Goal: Task Accomplishment & Management: Complete application form

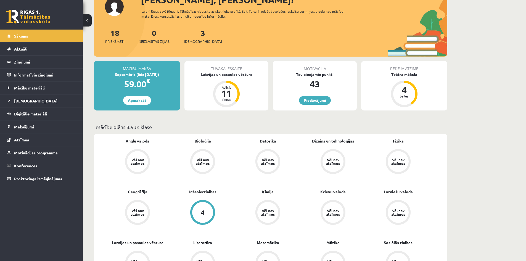
scroll to position [28, 0]
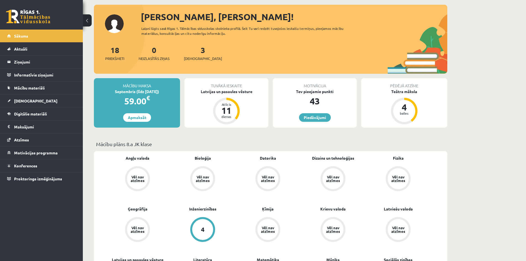
click at [192, 47] on div "3 Ieskaites" at bounding box center [203, 52] width 38 height 17
click at [193, 52] on link "3 Ieskaites" at bounding box center [203, 53] width 38 height 16
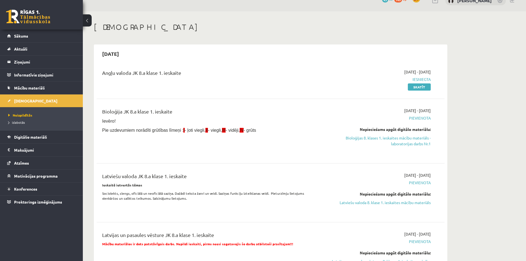
scroll to position [28, 0]
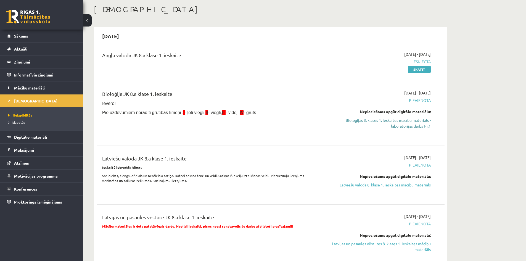
click at [407, 122] on link "Bioloģijas 8. klases 1. ieskaites mācību materiāls - laboratorijas darbs Nr.1" at bounding box center [379, 123] width 104 height 12
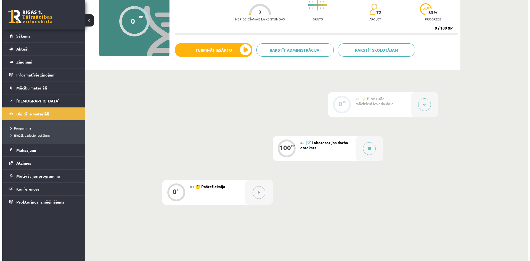
scroll to position [55, 0]
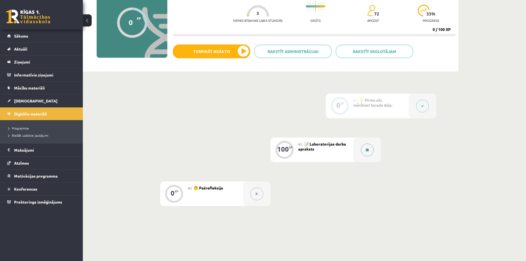
click at [369, 149] on button at bounding box center [367, 150] width 13 height 13
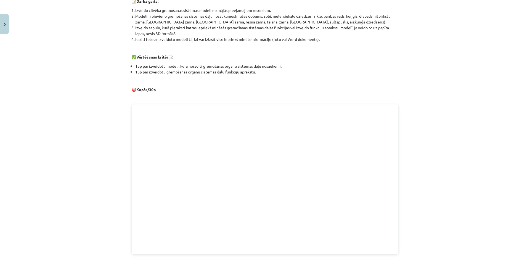
scroll to position [146, 0]
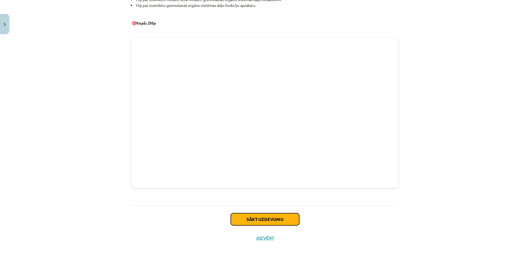
click at [283, 225] on button "Sākt uzdevumu" at bounding box center [265, 219] width 69 height 12
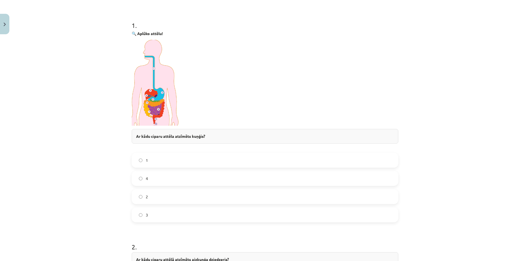
scroll to position [97, 0]
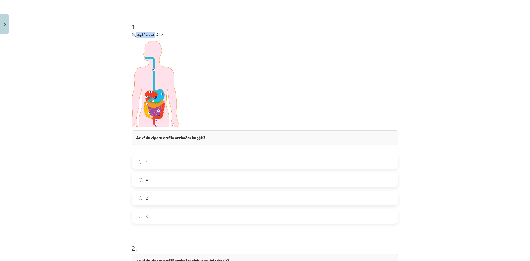
drag, startPoint x: 135, startPoint y: 35, endPoint x: 154, endPoint y: 34, distance: 18.6
click at [153, 34] on strong "🔍 Aplūko attēlu!" at bounding box center [147, 34] width 31 height 5
click at [186, 40] on div "🔍 Aplūko attēlu! Ar kādu ciparu attēla atzīmēts kuņģis?" at bounding box center [265, 91] width 267 height 119
click at [154, 201] on label "2" at bounding box center [265, 198] width 266 height 14
drag, startPoint x: 158, startPoint y: 71, endPoint x: 157, endPoint y: 74, distance: 3.2
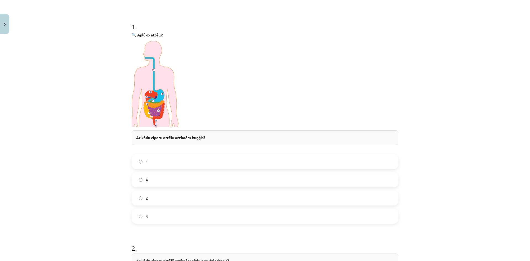
click at [158, 71] on img at bounding box center [156, 84] width 48 height 86
click at [157, 93] on img at bounding box center [156, 84] width 48 height 86
click at [158, 93] on img at bounding box center [156, 84] width 48 height 86
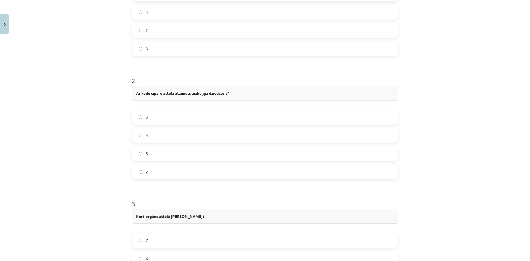
scroll to position [262, 0]
click at [151, 158] on label "5" at bounding box center [265, 156] width 266 height 14
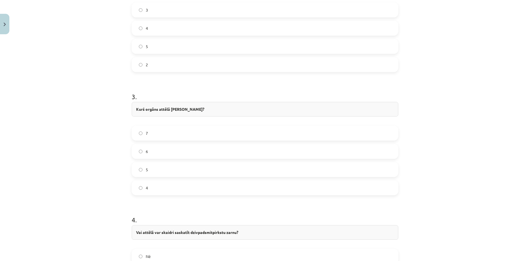
scroll to position [373, 0]
drag, startPoint x: 198, startPoint y: 97, endPoint x: 221, endPoint y: 97, distance: 22.7
click at [221, 97] on h1 "3 ." at bounding box center [265, 90] width 267 height 17
drag, startPoint x: 167, startPoint y: 96, endPoint x: 133, endPoint y: 99, distance: 34.4
click at [133, 99] on div "3 . Kurš orgāns attēlā ražo žulti? 7 6 5 4" at bounding box center [265, 138] width 267 height 112
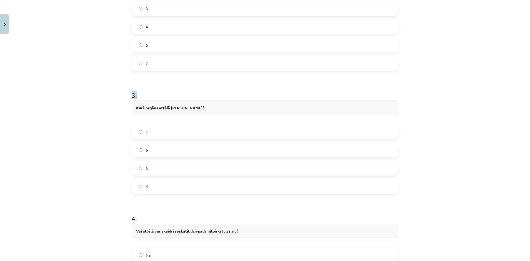
drag, startPoint x: 127, startPoint y: 93, endPoint x: 183, endPoint y: 99, distance: 55.9
click at [180, 99] on div "100 XP Saņemsi Grūts 72 pilda Apraksts Uzdevums Palīdzība 1 . 🔍 Aplūko attēlu! …" at bounding box center [264, 59] width 273 height 790
click at [191, 95] on h1 "3 ." at bounding box center [265, 90] width 267 height 17
drag, startPoint x: 191, startPoint y: 98, endPoint x: 194, endPoint y: 100, distance: 3.4
click at [191, 99] on h1 "3 ." at bounding box center [265, 90] width 267 height 17
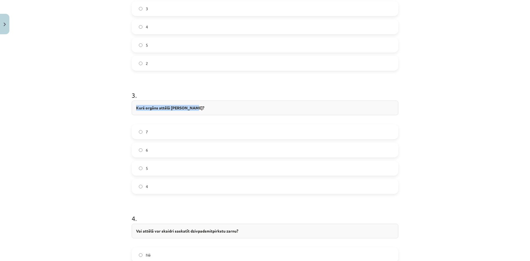
click at [202, 99] on div "3 . Kurš orgāns attēlā ražo žulti? 7 6 5 4" at bounding box center [265, 138] width 267 height 112
click at [202, 99] on h1 "3 ." at bounding box center [265, 90] width 267 height 17
drag, startPoint x: 192, startPoint y: 95, endPoint x: 178, endPoint y: 96, distance: 13.5
click at [191, 95] on h1 "3 ." at bounding box center [265, 90] width 267 height 17
drag, startPoint x: 175, startPoint y: 94, endPoint x: 178, endPoint y: 93, distance: 3.4
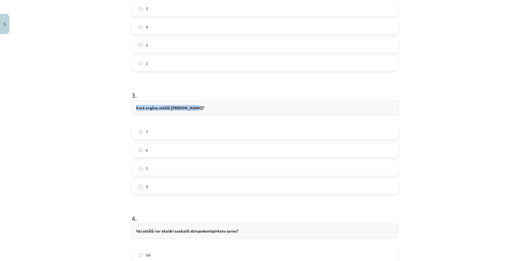
click at [175, 93] on h1 "3 ." at bounding box center [265, 90] width 267 height 17
click at [178, 93] on h1 "3 ." at bounding box center [265, 90] width 267 height 17
click at [180, 90] on h1 "3 ." at bounding box center [265, 90] width 267 height 17
click at [184, 85] on h1 "3 ." at bounding box center [265, 90] width 267 height 17
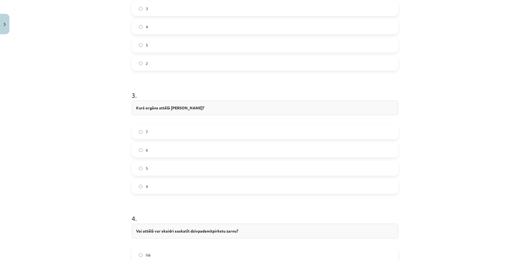
drag, startPoint x: 148, startPoint y: 106, endPoint x: 145, endPoint y: 98, distance: 7.8
click at [145, 98] on h1 "3 ." at bounding box center [265, 90] width 267 height 17
click at [164, 188] on label "4" at bounding box center [265, 187] width 266 height 14
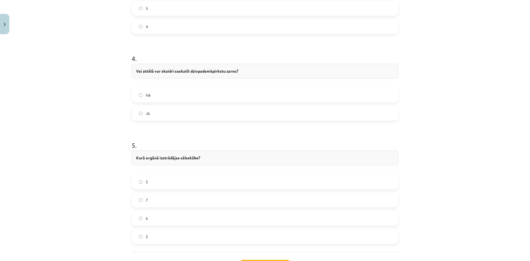
scroll to position [539, 0]
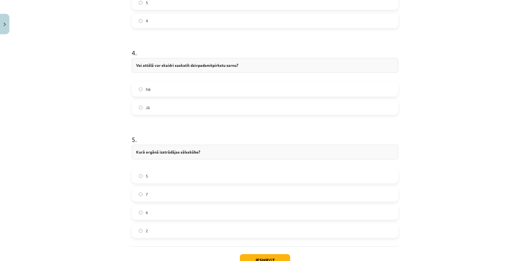
click at [177, 106] on label "Jā" at bounding box center [265, 108] width 266 height 14
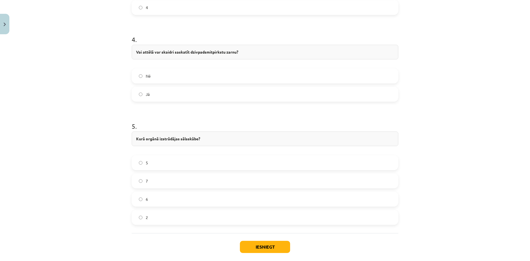
scroll to position [580, 0]
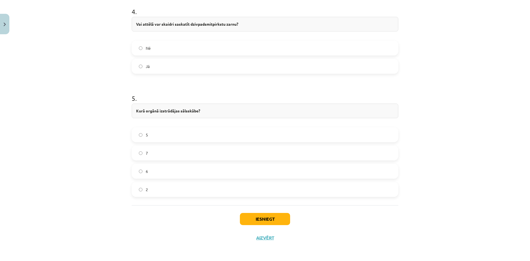
drag, startPoint x: 164, startPoint y: 151, endPoint x: 160, endPoint y: 152, distance: 3.6
click at [160, 152] on label "7" at bounding box center [265, 153] width 266 height 14
click at [276, 221] on button "Iesniegt" at bounding box center [265, 219] width 50 height 12
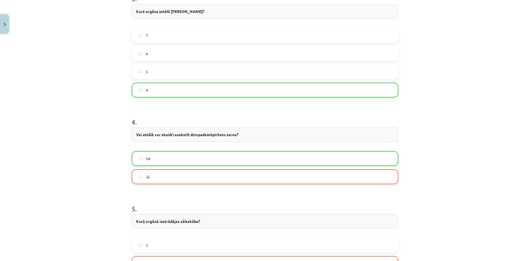
scroll to position [598, 0]
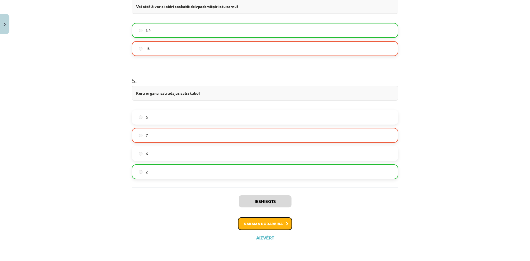
click at [278, 227] on button "Nākamā nodarbība" at bounding box center [265, 223] width 54 height 13
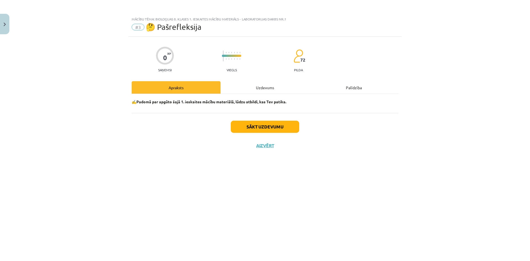
scroll to position [0, 0]
click at [269, 130] on button "Sākt uzdevumu" at bounding box center [265, 127] width 69 height 12
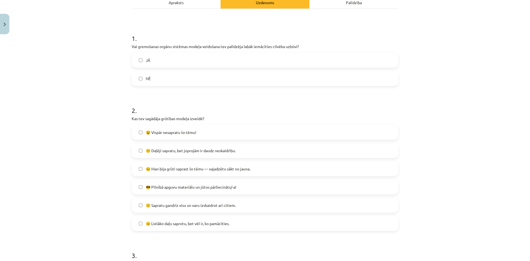
scroll to position [83, 0]
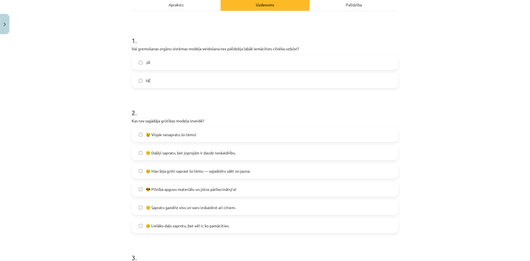
click at [164, 105] on h1 "2 ." at bounding box center [265, 107] width 267 height 17
drag, startPoint x: 164, startPoint y: 105, endPoint x: 173, endPoint y: 101, distance: 9.6
click at [173, 101] on h1 "2 ." at bounding box center [265, 107] width 267 height 17
drag, startPoint x: 121, startPoint y: 107, endPoint x: 149, endPoint y: 110, distance: 28.4
click at [149, 110] on div "Mācību tēma: Bioloģijas 8. klases 1. ieskaites mācību materiāls - laboratorijas…" at bounding box center [265, 130] width 530 height 261
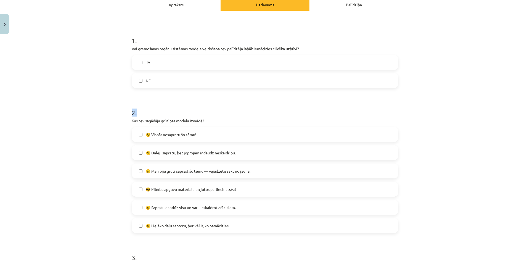
click at [147, 110] on h1 "2 ." at bounding box center [265, 107] width 267 height 17
click at [159, 106] on h1 "2 ." at bounding box center [265, 107] width 267 height 17
click at [143, 99] on form "1 . Vai gremošanas orgānu sistēmas modeļa veidošana tev palīdzēja labāk iemācīt…" at bounding box center [265, 155] width 267 height 256
click at [158, 65] on label "JĀ" at bounding box center [265, 63] width 266 height 14
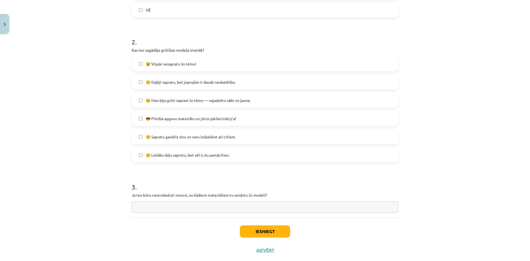
scroll to position [166, 0]
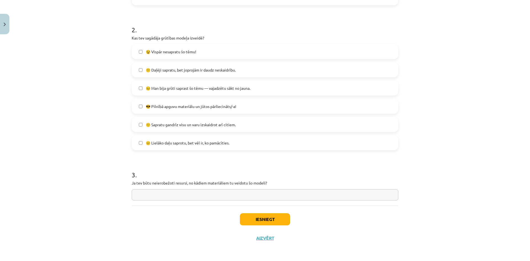
click at [171, 144] on span "😐 Lielāko daļu saprotu, bet vēl ir, ko pamācīties." at bounding box center [188, 143] width 84 height 6
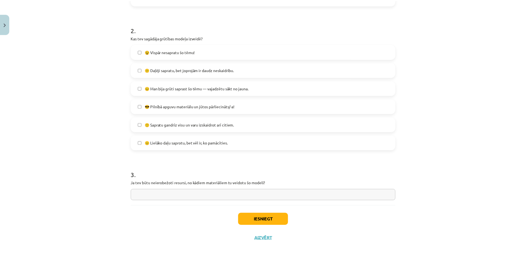
scroll to position [166, 0]
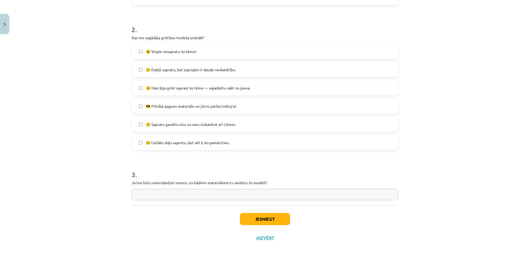
click at [151, 195] on input "text" at bounding box center [265, 194] width 267 height 11
type input "**********"
click at [276, 217] on button "Iesniegt" at bounding box center [265, 219] width 50 height 12
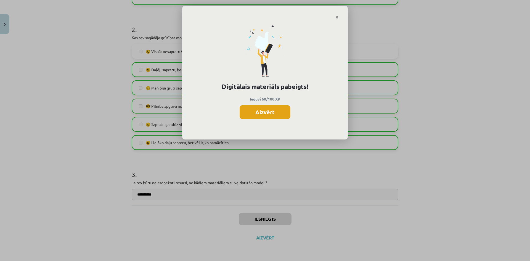
click at [262, 110] on button "Aizvērt" at bounding box center [265, 112] width 51 height 14
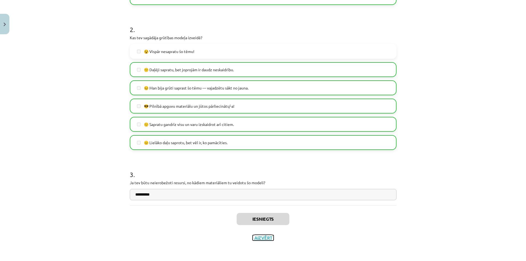
click at [260, 239] on button "Aizvērt" at bounding box center [263, 238] width 21 height 6
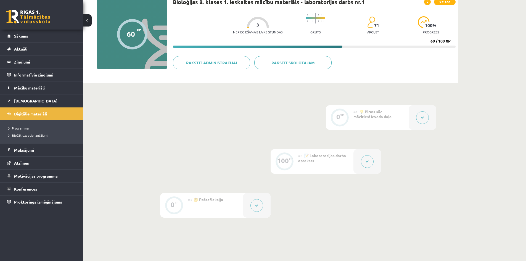
scroll to position [28, 0]
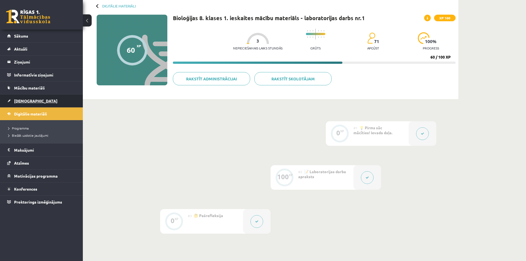
click at [35, 99] on link "[DEMOGRAPHIC_DATA]" at bounding box center [41, 100] width 69 height 13
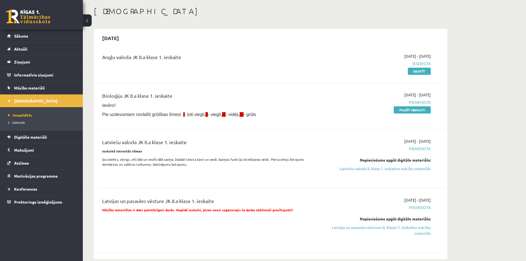
scroll to position [28, 0]
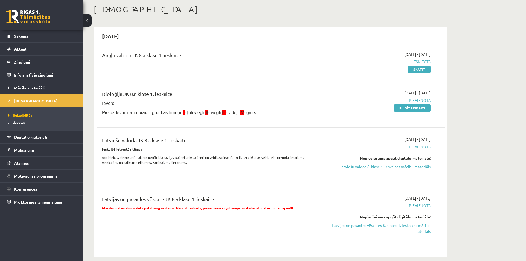
click at [275, 112] on p "Pie uzdevumiem norādīti grūtības līmeņi : I - ļoti viegli, II - viegli, III - v…" at bounding box center [210, 112] width 216 height 6
drag, startPoint x: 417, startPoint y: 106, endPoint x: 291, endPoint y: 28, distance: 148.1
click at [417, 106] on link "Pildīt ieskaiti" at bounding box center [412, 107] width 37 height 7
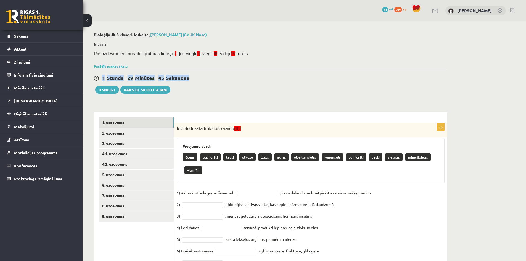
drag, startPoint x: 104, startPoint y: 78, endPoint x: 189, endPoint y: 77, distance: 85.1
drag, startPoint x: 102, startPoint y: 77, endPoint x: 192, endPoint y: 80, distance: 89.6
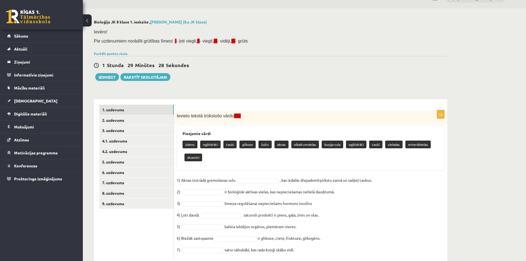
scroll to position [28, 0]
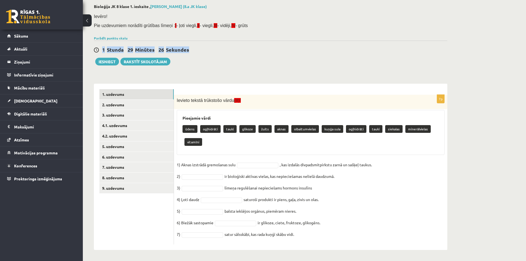
drag, startPoint x: 103, startPoint y: 49, endPoint x: 190, endPoint y: 52, distance: 87.1
click at [195, 53] on div "1 Stunda 29 Minūtes 26 Sekundes" at bounding box center [271, 49] width 354 height 7
drag, startPoint x: 178, startPoint y: 100, endPoint x: 298, endPoint y: 241, distance: 184.7
click at [298, 241] on div "7p Ievieto tekstā trūkstošo vārdu (II)! Pieejamie vārdi ūdens ogļhidrāti tauki …" at bounding box center [310, 170] width 273 height 150
copy div "evieto tekstā trūkstošo vārdu (II)! Pieejamie vārdi ūdens ogļhidrāti tauki glik…"
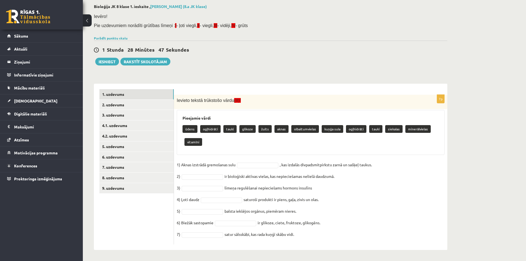
click at [262, 150] on div "Pieejamie vārdi ūdens ogļhidrāti tauki glikoze žults aknas olbaltumvielas kuņģa…" at bounding box center [311, 132] width 268 height 45
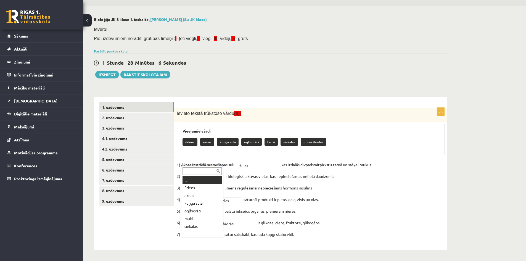
scroll to position [7, 0]
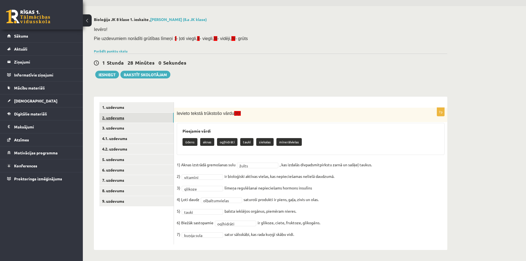
click at [124, 118] on link "2. uzdevums" at bounding box center [136, 118] width 74 height 10
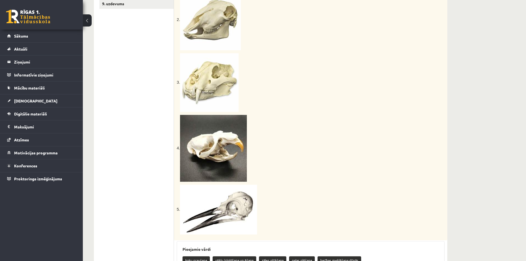
scroll to position [308, 0]
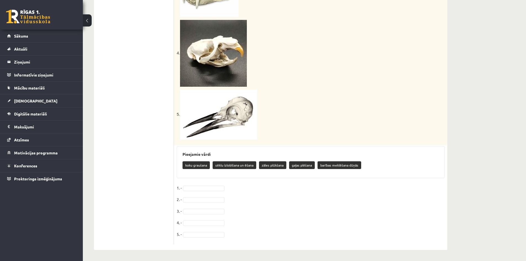
click at [204, 185] on fieldset "1. - 2. - 3. - 4. - 5. -" at bounding box center [311, 213] width 268 height 58
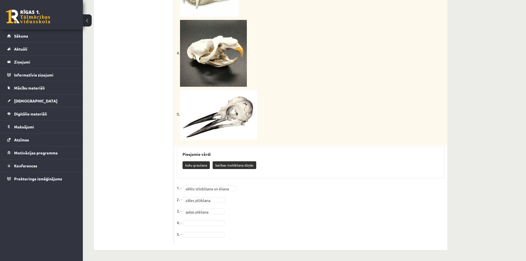
drag, startPoint x: 201, startPoint y: 219, endPoint x: 200, endPoint y: 223, distance: 4.4
click at [201, 221] on fieldset "**********" at bounding box center [311, 213] width 268 height 58
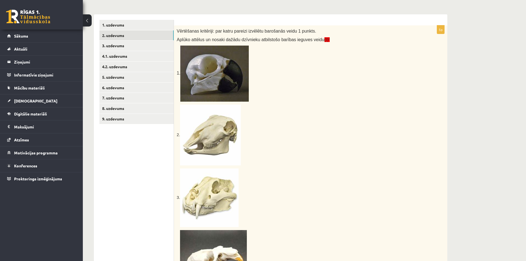
scroll to position [74, 0]
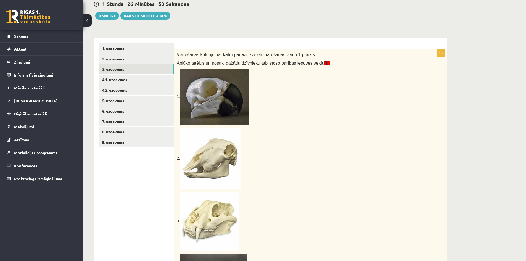
click at [120, 70] on link "3. uzdevums" at bounding box center [136, 69] width 74 height 10
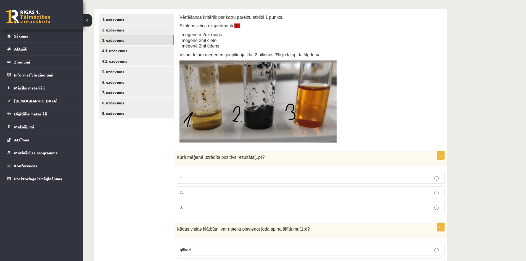
scroll to position [102, 0]
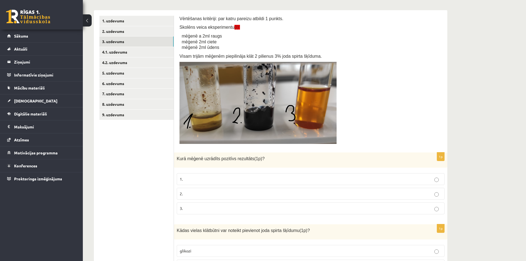
drag, startPoint x: 209, startPoint y: 213, endPoint x: 212, endPoint y: 203, distance: 9.9
click at [209, 213] on label "3." at bounding box center [311, 208] width 268 height 12
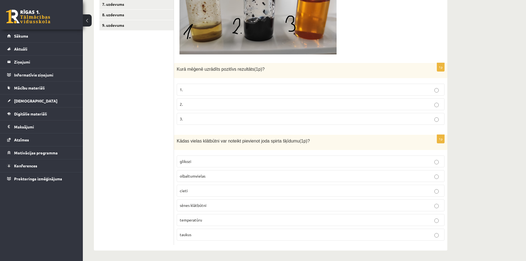
scroll to position [192, 0]
click at [213, 191] on p "cieti" at bounding box center [311, 190] width 262 height 6
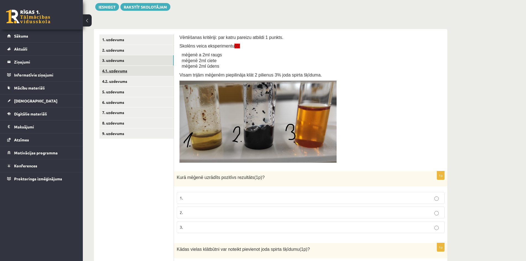
scroll to position [81, 0]
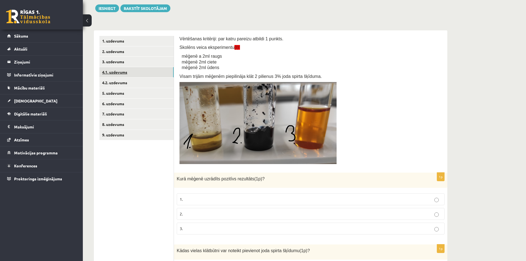
click at [123, 75] on link "4.1. uzdevums" at bounding box center [136, 72] width 74 height 10
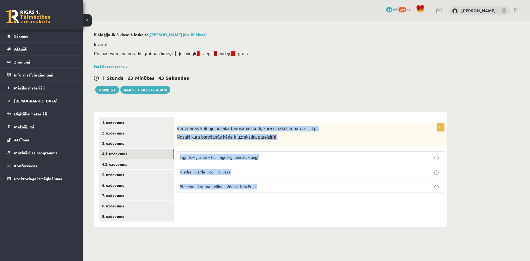
drag, startPoint x: 177, startPoint y: 128, endPoint x: 281, endPoint y: 185, distance: 118.3
click at [281, 185] on div "1p Vērtēšanas kritēriji: nosaka barošanās ķēdi, kura uzrakstīta pareizi – 1p. N…" at bounding box center [310, 160] width 273 height 74
copy div "Vērtēšanas kritēriji: nosaka barošanās ķēdi, kura uzrakstīta pareizi – 1p. Nosa…"
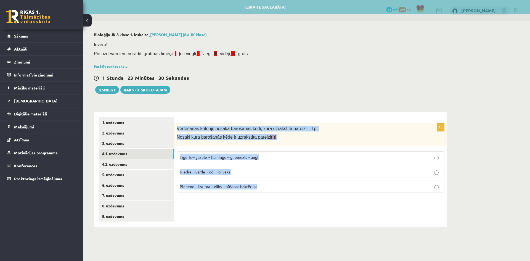
click at [286, 190] on label "Pienene→stirna→vilks→pūšanas baktērijas" at bounding box center [311, 187] width 268 height 12
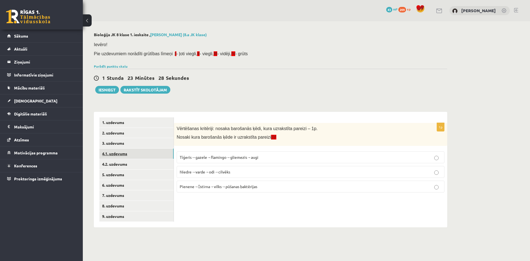
click at [131, 159] on link "4.1. uzdevums" at bounding box center [136, 154] width 74 height 10
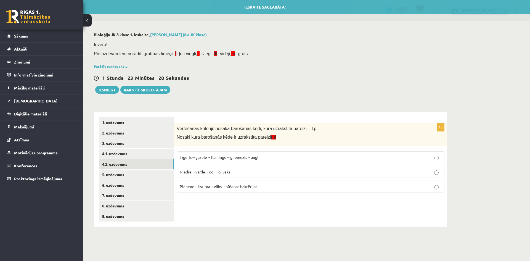
click at [130, 162] on link "4.2. uzdevums" at bounding box center [136, 164] width 74 height 10
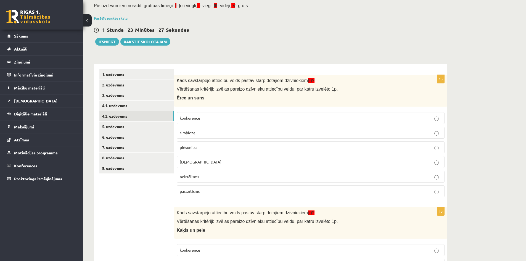
scroll to position [83, 0]
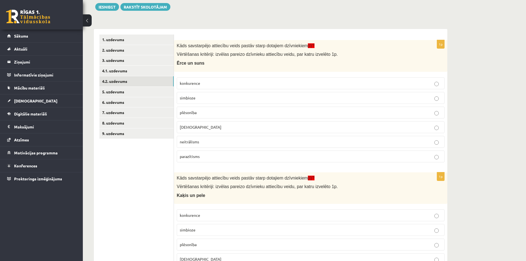
click at [199, 108] on label "plēsonība" at bounding box center [311, 113] width 268 height 12
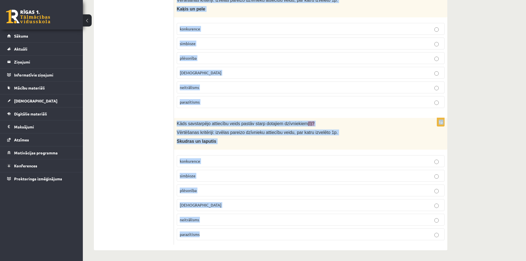
scroll to position [270, 0]
drag, startPoint x: 177, startPoint y: 67, endPoint x: 330, endPoint y: 239, distance: 229.9
click at [330, 239] on form "1p Kāds savstarpējo attiecību veids pastāv starp dotajiem dzīvniekiem (I)? Vērt…" at bounding box center [311, 46] width 262 height 397
copy form "Kāds savstarpējo attiecību veids pastāv starp dotajiem dzīvniekiem (I)? Vērtēša…"
click at [254, 83] on label "neitrālisms" at bounding box center [311, 87] width 268 height 12
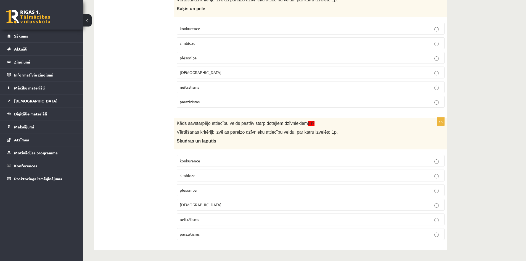
click at [217, 44] on p "simbioze" at bounding box center [311, 43] width 262 height 6
click at [224, 60] on p "plēsonība" at bounding box center [311, 58] width 262 height 6
click at [196, 177] on p "simbioze" at bounding box center [311, 176] width 262 height 6
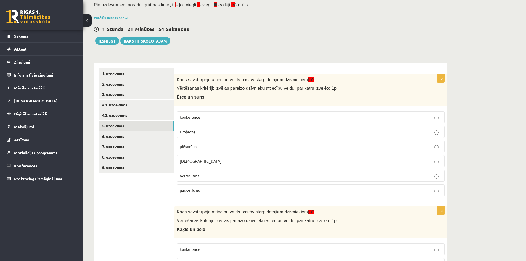
click at [121, 126] on link "5. uzdevums" at bounding box center [136, 126] width 74 height 10
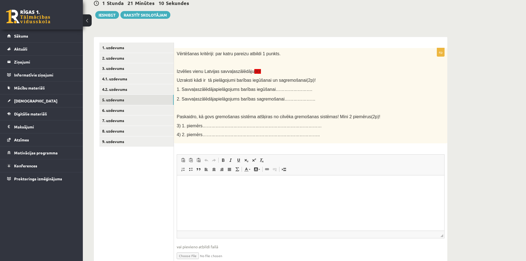
scroll to position [73, 0]
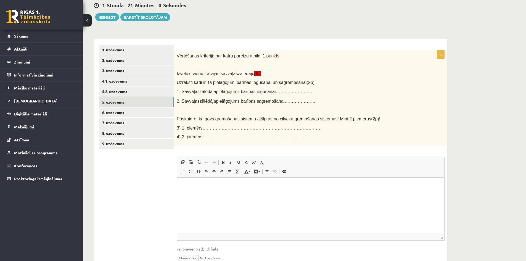
click at [209, 128] on span "3) 1. piemērs………………………………………………………………………" at bounding box center [249, 128] width 145 height 5
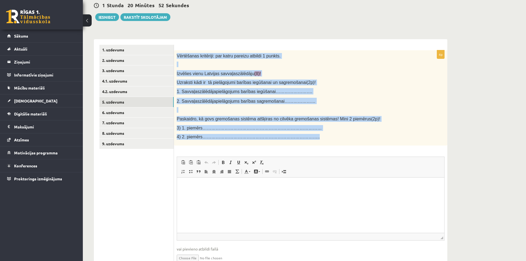
drag, startPoint x: 177, startPoint y: 57, endPoint x: 290, endPoint y: 136, distance: 138.0
click at [290, 136] on div "Vērtēšanas kritēriji: par katru pareizu atbildi 1 punkts. Izvēlies vienu Latvij…" at bounding box center [310, 97] width 273 height 95
copy div "Vērtēšanas kritēriji: par katru pareizu atbildi 1 punkts. Izvēlies vienu Latvij…"
click at [336, 105] on div "Vērtēšanas kritēriji: par katru pareizu atbildi 1 punkts. Izvēlies vienu Latvij…" at bounding box center [310, 97] width 273 height 95
click at [350, 167] on span "Paste Keyboard shortcut Ctrl+V Paste as plain text Keyboard shortcut Ctrl+Shift…" at bounding box center [310, 163] width 263 height 9
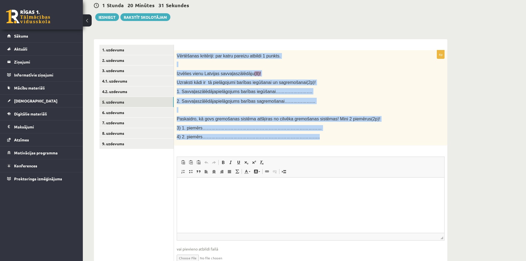
click at [475, 127] on div "Bioloģija JK 8 klase 1. ieskaite , Ralfs Jēkabsons (8.a JK klase) Ievēro! Pie u…" at bounding box center [304, 118] width 443 height 339
drag, startPoint x: 459, startPoint y: 120, endPoint x: 451, endPoint y: 114, distance: 10.8
click at [459, 120] on div "Bioloģija JK 8 klase 1. ieskaite , Ralfs Jēkabsons (8.a JK klase) Ievēro! Pie u…" at bounding box center [304, 118] width 443 height 339
click at [267, 73] on p "Izvēlies vienu Latvijas savvaļas zālēdāju (II)!" at bounding box center [297, 73] width 240 height 6
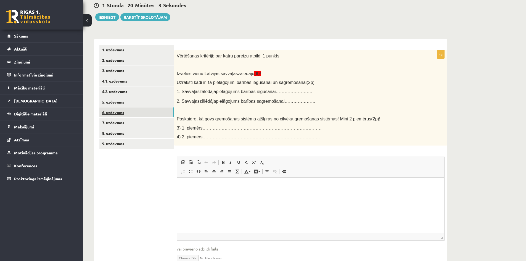
click at [130, 114] on link "6. uzdevums" at bounding box center [136, 112] width 74 height 10
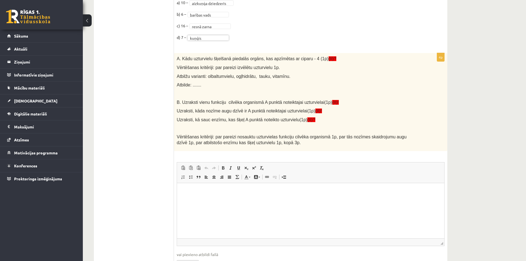
scroll to position [377, 0]
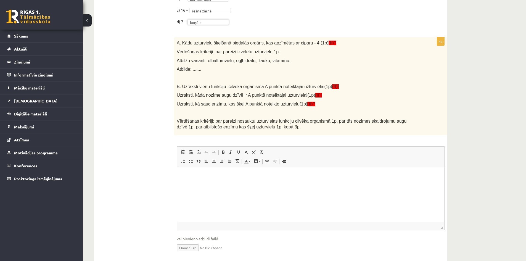
click at [289, 141] on div "4p A. Kādu uzturvielu šķelšanā piedalās orgāns, kas apzīmētas ar ciparu - 4 (1p…" at bounding box center [310, 149] width 273 height 224
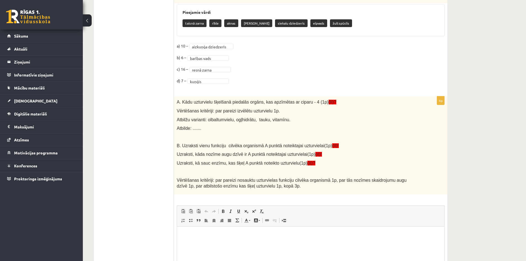
scroll to position [321, 0]
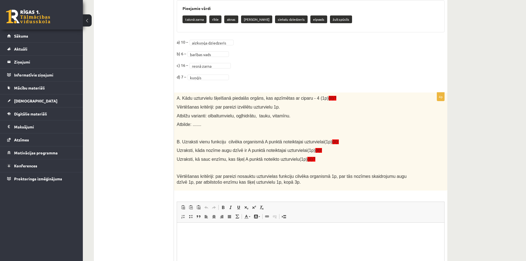
click at [236, 83] on fieldset "**********" at bounding box center [311, 61] width 268 height 46
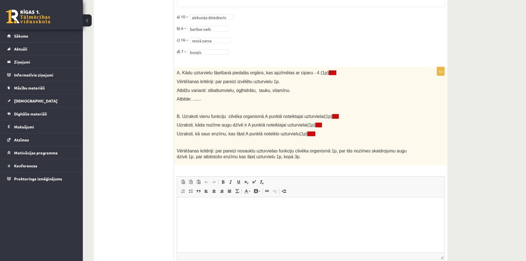
scroll to position [349, 0]
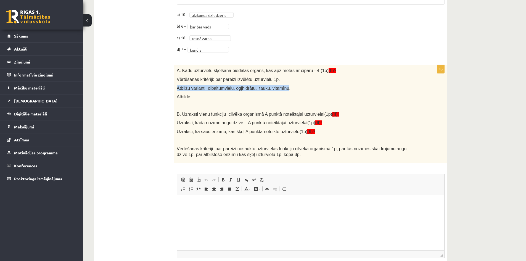
drag, startPoint x: 177, startPoint y: 88, endPoint x: 282, endPoint y: 91, distance: 105.0
click at [282, 91] on p "Atbilžu varianti: olbaltumvielu, ogļhidrātu, tauku, vitamīnu." at bounding box center [297, 88] width 240 height 6
copy span "Atbilžu varianti: olbaltumvielu, ogļhidrātu, tauku, vitamīnu"
drag, startPoint x: 182, startPoint y: 71, endPoint x: 243, endPoint y: 70, distance: 60.5
click at [243, 70] on span "A. Kādu uzturvielu šķelšanā piedalās orgāns, kas apzīmētas ar ciparu - 4 (1p) (…" at bounding box center [257, 70] width 160 height 5
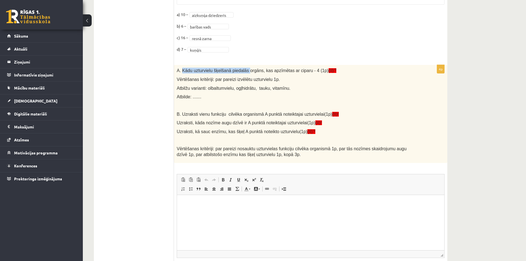
copy span "Kādu uzturvielu šķelšanā piedalās"
click at [309, 91] on p "Atbilžu varianti: olbaltumvielu, ogļhidrātu, tauku, vitamīnu." at bounding box center [297, 88] width 240 height 6
click at [203, 212] on html at bounding box center [310, 203] width 267 height 17
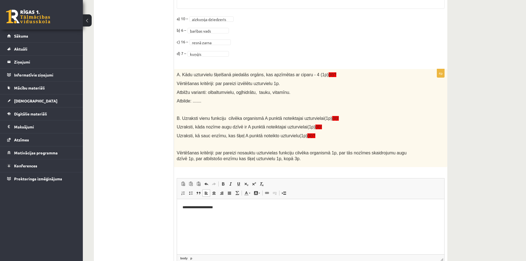
scroll to position [339, 0]
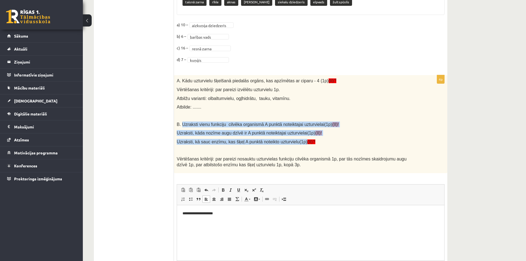
drag, startPoint x: 181, startPoint y: 124, endPoint x: 295, endPoint y: 140, distance: 114.6
click at [295, 140] on div "A. Kādu uzturvielu šķelšanā piedalās orgāns, kas apzīmētas ar ciparu - 4 (1p) (…" at bounding box center [310, 124] width 273 height 98
copy div "Uzraksti vienu funkciju cilvēka organismā A punktā noteiktajai uzturvielai(1p) …"
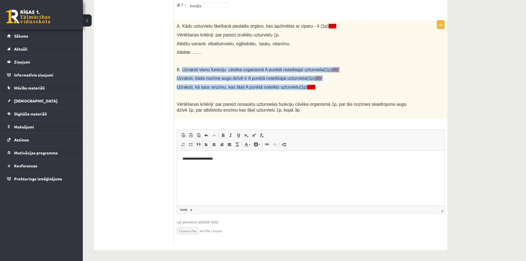
scroll to position [394, 0]
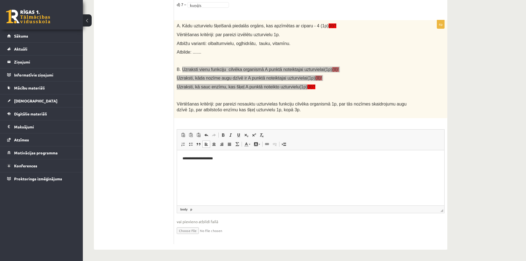
click at [211, 167] on html "**********" at bounding box center [310, 158] width 267 height 17
click at [226, 161] on html "**********" at bounding box center [310, 158] width 267 height 17
drag, startPoint x: 240, startPoint y: 168, endPoint x: 216, endPoint y: 169, distance: 24.3
click at [216, 169] on p "**********" at bounding box center [311, 168] width 256 height 6
click at [281, 168] on p "**********" at bounding box center [311, 168] width 256 height 6
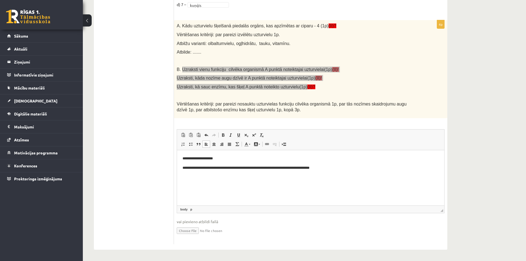
click at [328, 170] on p "**********" at bounding box center [311, 168] width 256 height 6
drag, startPoint x: 328, startPoint y: 168, endPoint x: 313, endPoint y: 168, distance: 15.2
click at [313, 168] on p "**********" at bounding box center [311, 168] width 256 height 6
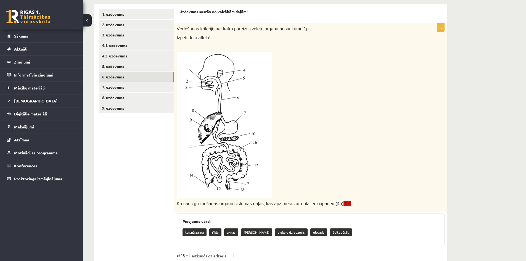
scroll to position [90, 0]
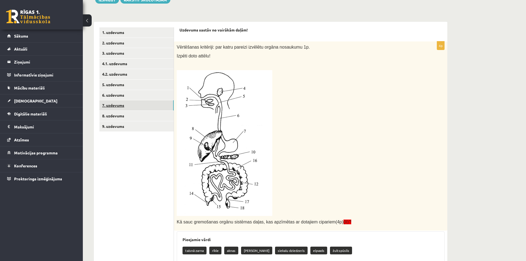
click at [134, 103] on link "7. uzdevums" at bounding box center [136, 105] width 74 height 10
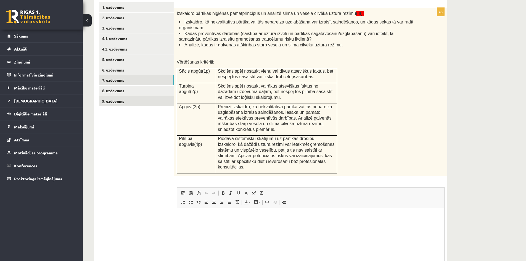
scroll to position [107, 0]
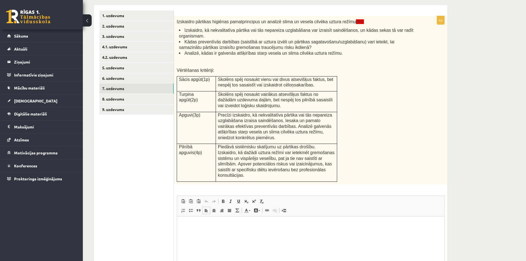
click at [191, 231] on html at bounding box center [310, 225] width 267 height 17
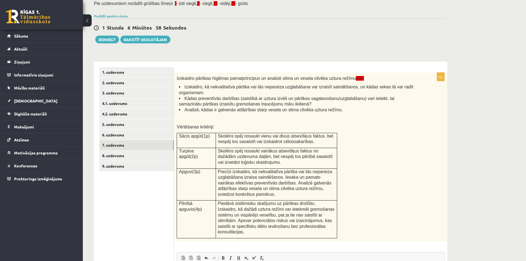
scroll to position [52, 0]
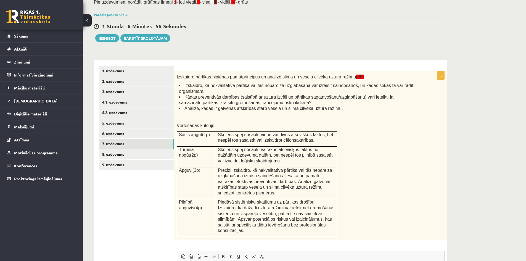
click at [304, 123] on p "Vērtēšanas kritēriji:" at bounding box center [297, 126] width 240 height 6
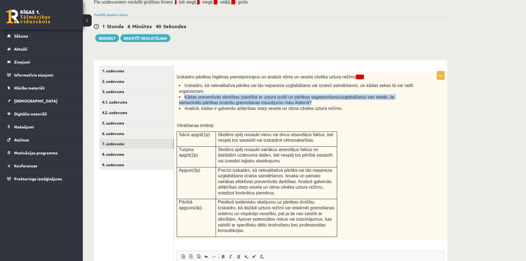
drag, startPoint x: 184, startPoint y: 93, endPoint x: 280, endPoint y: 96, distance: 96.2
click at [280, 96] on li "Kādas preventīvās darbības (saistībā ar uztura izvēli un pārtikas sagatavošanu/…" at bounding box center [298, 99] width 238 height 11
copy span "Kādas preventīvās darbības (saistībā ar uztura izvēli un pārtikas sagatavošanu/…"
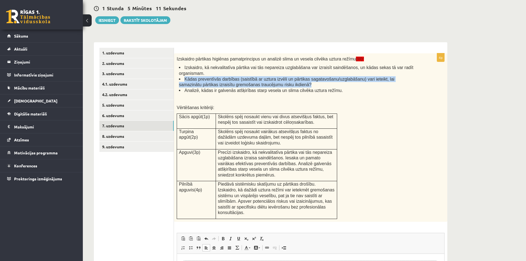
scroll to position [162, 0]
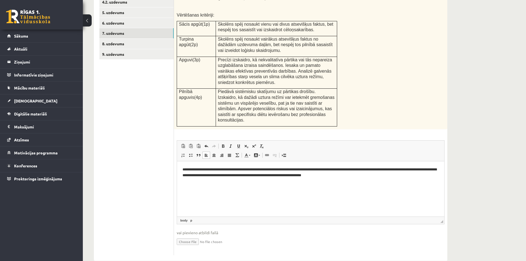
click at [156, 149] on ul "1. uzdevums 2. uzdevums 3. uzdevums 4.1. uzdevums 4.2. uzdevums 5. uzdevums 6. …" at bounding box center [136, 105] width 75 height 300
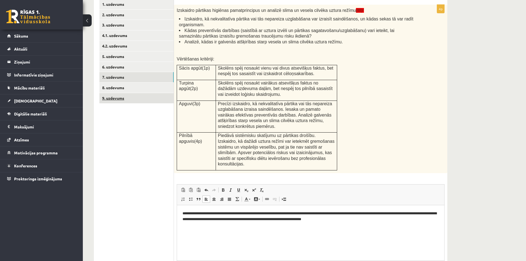
scroll to position [107, 0]
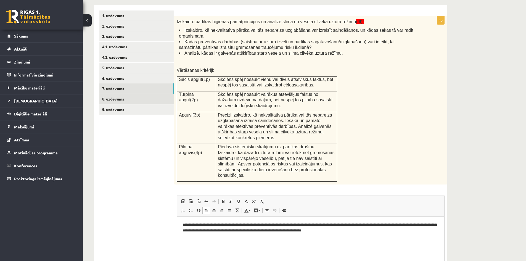
click at [123, 96] on link "8. uzdevums" at bounding box center [136, 99] width 74 height 10
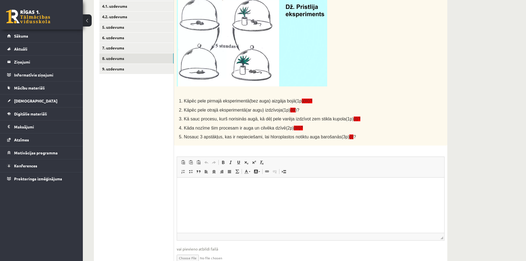
scroll to position [148, 0]
click at [224, 194] on html at bounding box center [310, 185] width 267 height 17
click at [204, 142] on div "Vērtēšanas kritēriji: par katru pareizu atbildi 1 punkts. 1. Kāpēc pele pirmajā…" at bounding box center [310, 60] width 273 height 170
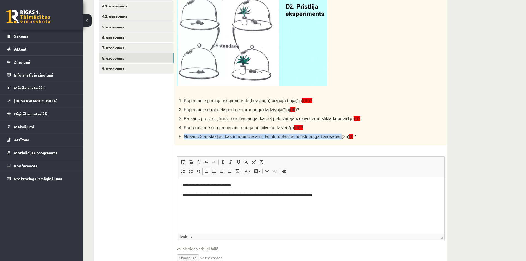
drag, startPoint x: 184, startPoint y: 137, endPoint x: 325, endPoint y: 141, distance: 141.8
click at [325, 141] on div "Vērtēšanas kritēriji: par katru pareizu atbildi 1 punkts. 1. Kāpēc pele pirmajā…" at bounding box center [310, 60] width 273 height 170
copy span "Nosauc 3 apstākļus, kas ir nepieciešami, lai hloroplastos notiktu auga barošanās"
click at [338, 194] on p "**********" at bounding box center [311, 195] width 256 height 6
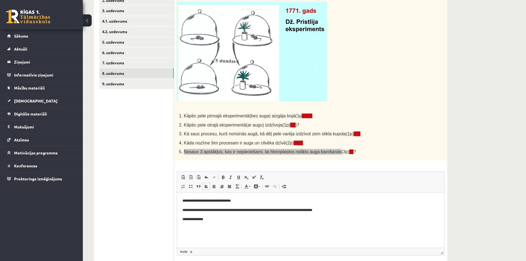
scroll to position [120, 0]
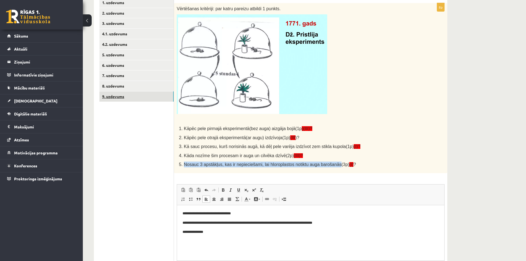
click at [122, 96] on link "9. uzdevums" at bounding box center [136, 96] width 74 height 10
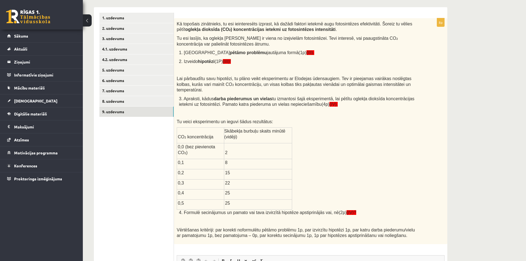
scroll to position [103, 0]
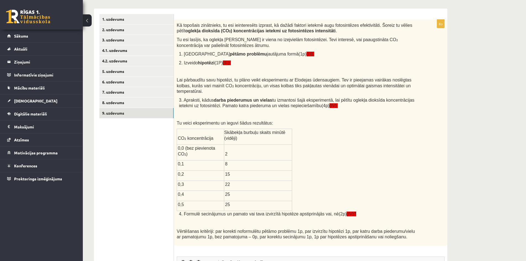
click at [410, 127] on div "Kā topošais zinātnieks, tu esi ieinteresēts izprast, kā dažādi faktori ietekmē …" at bounding box center [310, 133] width 273 height 226
drag, startPoint x: 410, startPoint y: 127, endPoint x: 380, endPoint y: 101, distance: 39.0
drag, startPoint x: 380, startPoint y: 101, endPoint x: 308, endPoint y: 130, distance: 77.9
click div "Kā topošais zinātnieks, tu esi ieinteresēts izprast, kā dažādi faktori ietekmē …"
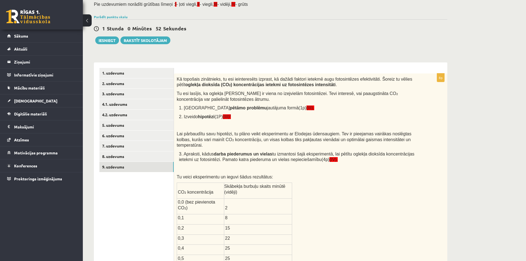
scroll to position [48, 0]
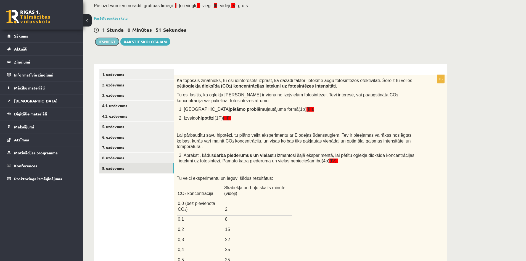
click button "Iesniegt"
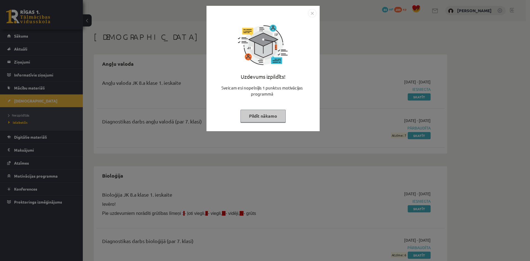
click at [308, 12] on img "Close" at bounding box center [312, 13] width 8 height 8
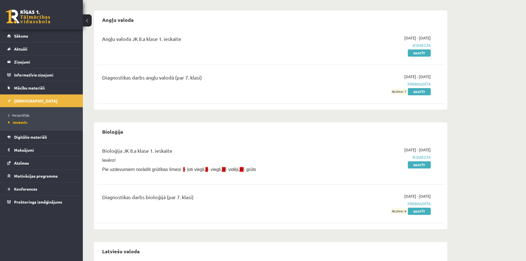
scroll to position [55, 0]
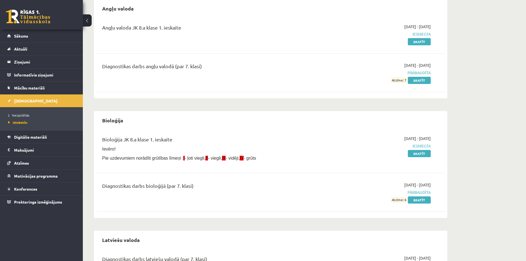
click at [399, 150] on div "[DATE] - [DATE] Iesniegta Skatīt" at bounding box center [379, 150] width 112 height 28
click at [399, 149] on div "2025-09-01 - 2025-09-15 Iesniegta Skatīt" at bounding box center [379, 150] width 112 height 28
click at [398, 149] on div "2025-09-01 - 2025-09-15 Iesniegta Skatīt" at bounding box center [379, 150] width 112 height 28
click at [397, 149] on div "2025-09-01 - 2025-09-15 Iesniegta Skatīt" at bounding box center [379, 150] width 112 height 28
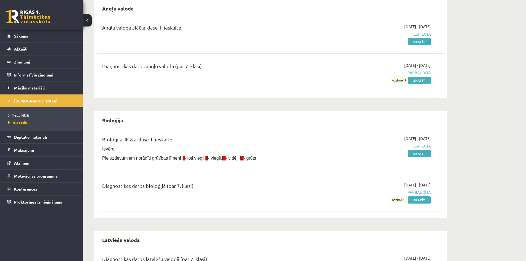
click at [396, 149] on span "Iesniegta" at bounding box center [379, 146] width 104 height 6
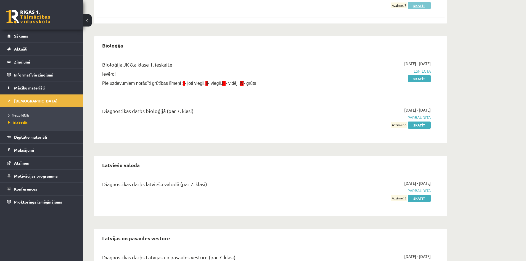
scroll to position [138, 0]
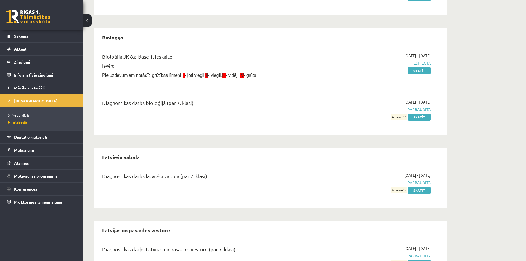
click at [22, 114] on span "Neizpildītās" at bounding box center [18, 115] width 21 height 4
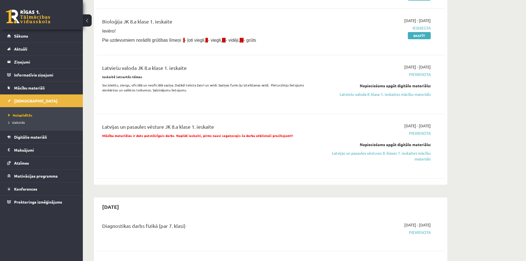
scroll to position [110, 0]
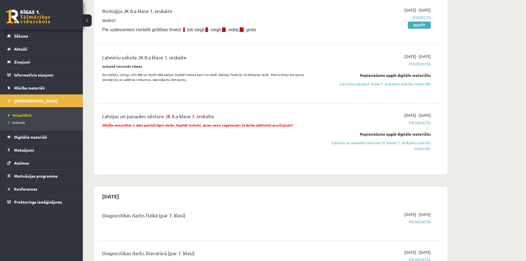
click at [262, 115] on div "Latvijas un pasaules vēsture JK 8.a klase 1. ieskaite" at bounding box center [210, 117] width 216 height 10
click at [349, 83] on link "Latviešu valoda 8. klase 1. ieskaites mācību materiāls" at bounding box center [379, 84] width 104 height 6
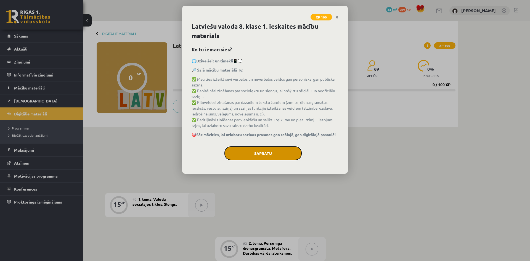
click at [270, 151] on button "Sapratu" at bounding box center [263, 153] width 77 height 14
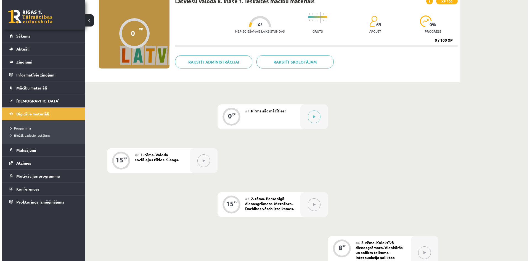
scroll to position [55, 0]
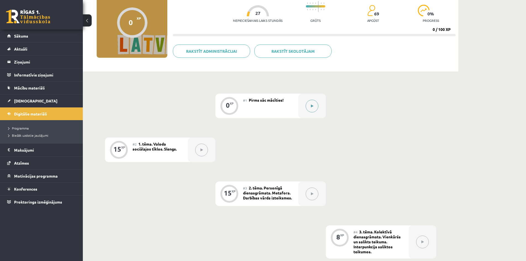
click at [313, 109] on button at bounding box center [312, 106] width 13 height 13
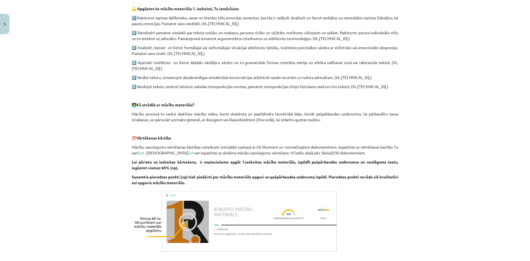
scroll to position [357, 0]
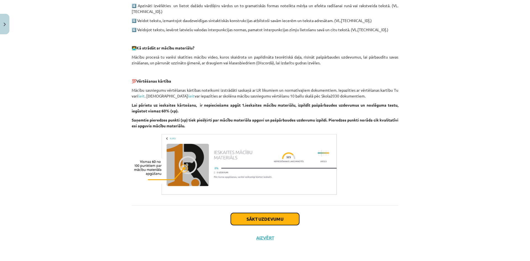
click at [263, 220] on button "Sākt uzdevumu" at bounding box center [265, 219] width 69 height 12
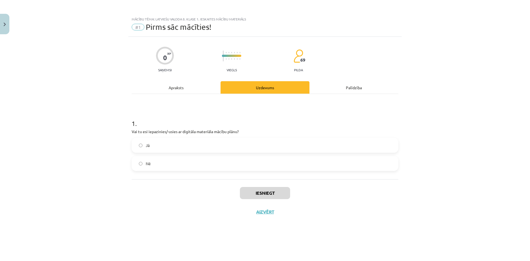
click at [172, 142] on label "Jā" at bounding box center [265, 145] width 266 height 14
click at [286, 188] on button "Iesniegt" at bounding box center [265, 193] width 50 height 12
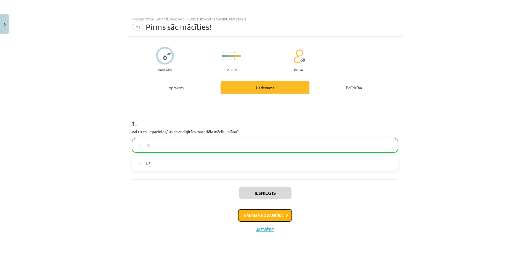
click at [275, 215] on button "Nākamā nodarbība" at bounding box center [265, 215] width 54 height 13
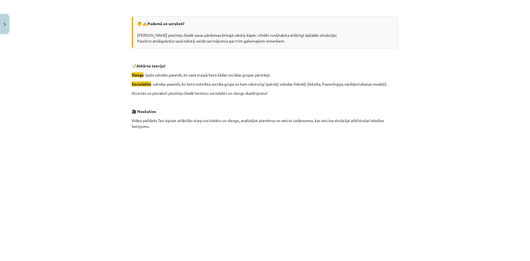
scroll to position [138, 0]
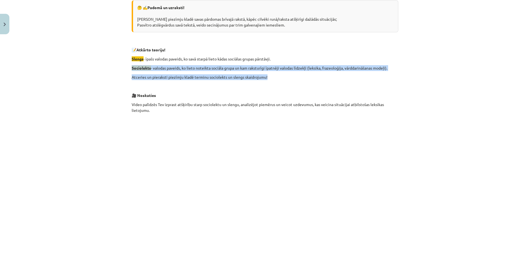
drag, startPoint x: 130, startPoint y: 68, endPoint x: 309, endPoint y: 73, distance: 179.3
click at [309, 73] on div "Valoda sociālajos tīklos. Slengs. 🤔 ✍️ Padomā un uzraksti! Pieraksti piezīmju k…" at bounding box center [265, 153] width 267 height 384
copy div "Sociolekts - valodas paveids, ko lieto noteikta sociāla grupa un kam raksturīgi…"
drag, startPoint x: 130, startPoint y: 59, endPoint x: 280, endPoint y: 58, distance: 149.4
click at [280, 58] on p "Slengs - īpašs valodas paveids, ko savā starpā lieto kādas sociālas grupas pārs…" at bounding box center [265, 59] width 267 height 6
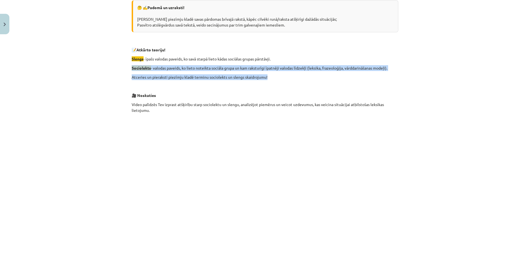
copy p "Slengs - īpašs valodas paveids, ko savā starpā lieto kādas sociālas grupas pārs…"
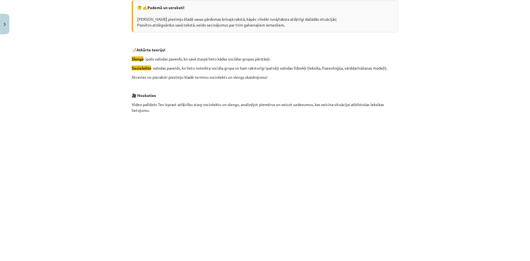
click at [428, 86] on div "Mācību tēma: Latviešu valoda 8. klase 1. ieskaites mācību materiāls #2 1. tēma.…" at bounding box center [265, 130] width 530 height 261
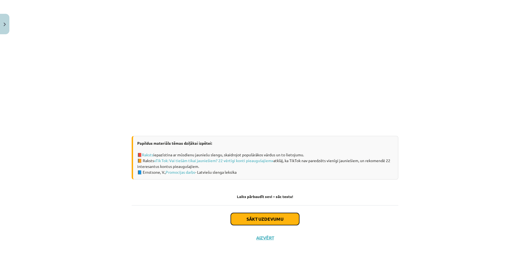
click at [275, 217] on button "Sākt uzdevumu" at bounding box center [265, 219] width 69 height 12
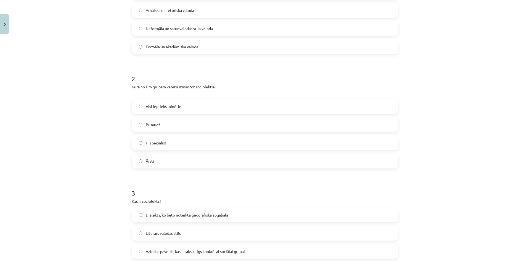
scroll to position [468, 0]
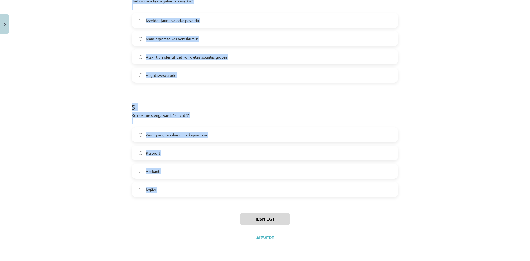
drag, startPoint x: 130, startPoint y: 95, endPoint x: 229, endPoint y: 193, distance: 139.1
copy form "1 . Kāda ir galvenā iezīme valodai, kas tiek lietota sociālajos tīklos? Poetisk…"
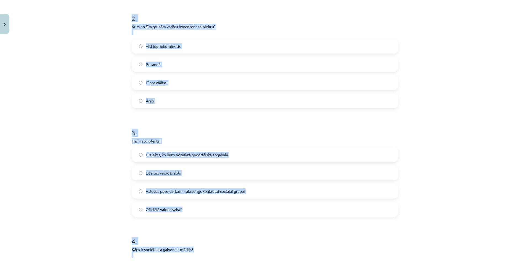
click at [100, 138] on div "Mācību tēma: Latviešu valoda 8. klase 1. ieskaites mācību materiāls #2 1. tēma.…" at bounding box center [265, 130] width 530 height 261
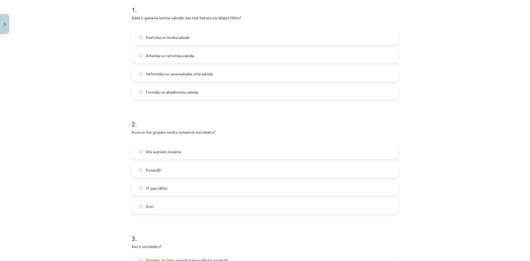
scroll to position [81, 0]
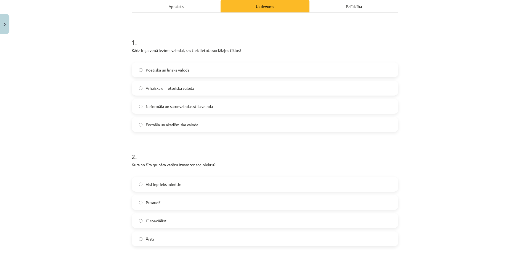
click at [186, 106] on span "Neformāla un sarunvalodas stila valoda" at bounding box center [179, 107] width 67 height 6
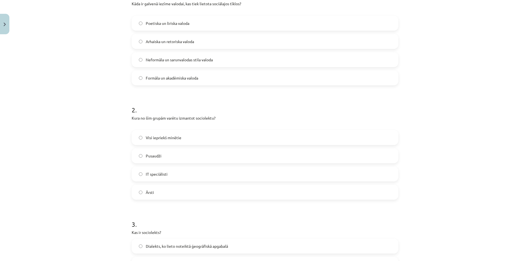
scroll to position [136, 0]
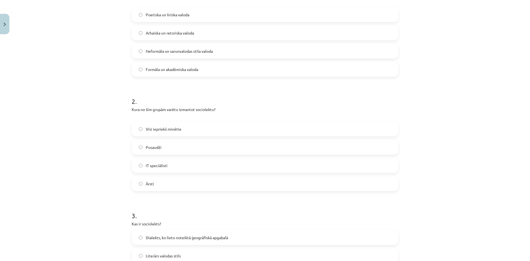
click at [168, 130] on span "Visi iepriekš minētie" at bounding box center [164, 129] width 36 height 6
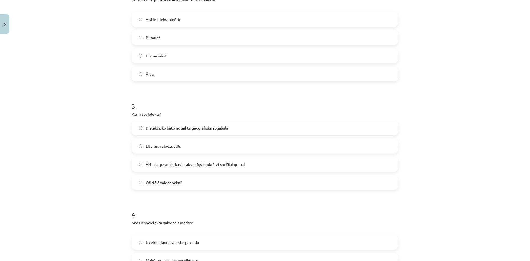
scroll to position [247, 0]
click at [167, 167] on label "Valodas paveids, kas ir raksturīgs konkrētai sociālai grupai" at bounding box center [265, 164] width 266 height 14
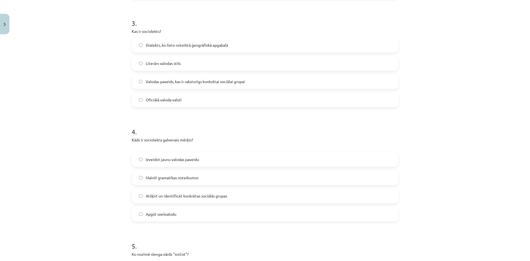
scroll to position [330, 0]
click at [171, 193] on span "Atšķirt un identificēt konkrētas sociālās grupas" at bounding box center [186, 195] width 81 height 6
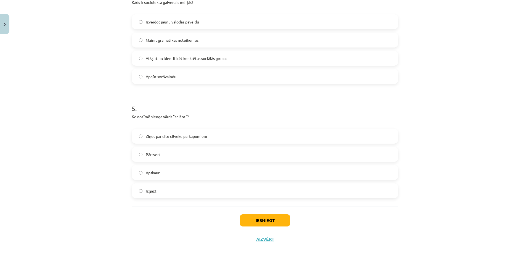
scroll to position [468, 0]
click at [173, 136] on span "Ziņot par citu cilvēku pārkāpumiem" at bounding box center [176, 135] width 61 height 6
click at [266, 218] on button "Iesniegt" at bounding box center [265, 219] width 50 height 12
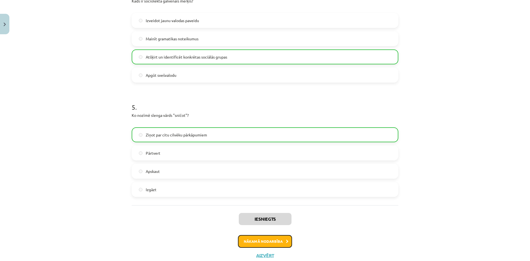
click at [275, 242] on button "Nākamā nodarbība" at bounding box center [265, 241] width 54 height 13
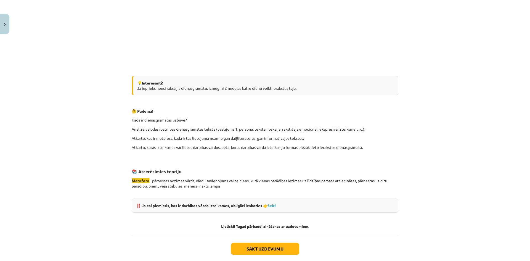
scroll to position [435, 0]
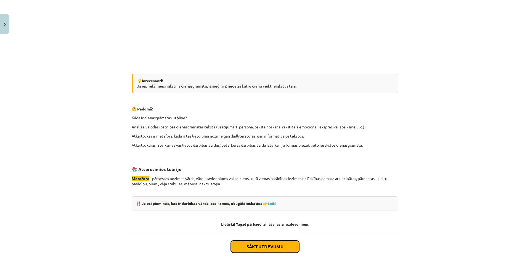
click at [257, 244] on button "Sākt uzdevumu" at bounding box center [265, 247] width 69 height 12
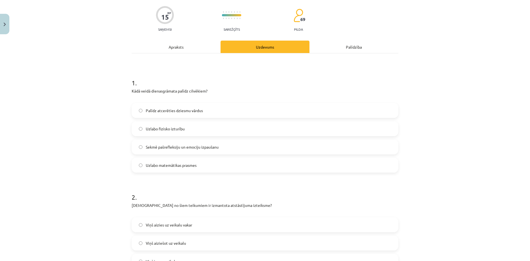
scroll to position [41, 0]
click at [191, 148] on span "Sekmē pašrefleksiju un emociju izpaušanu" at bounding box center [182, 146] width 73 height 6
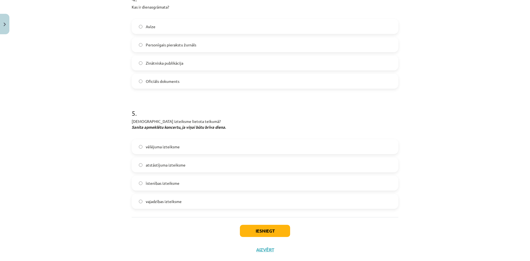
scroll to position [474, 0]
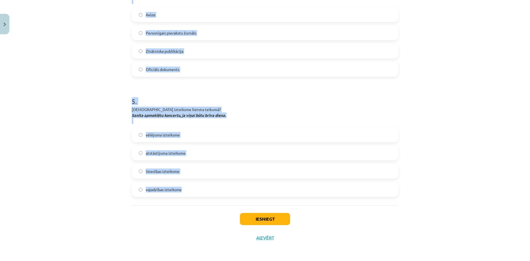
drag, startPoint x: 130, startPoint y: 88, endPoint x: 218, endPoint y: 196, distance: 139.8
copy form "2 . Kurā no šiem teikumiem ir izmantota atstāstījuma izteiksme? Viņš aizies uz …"
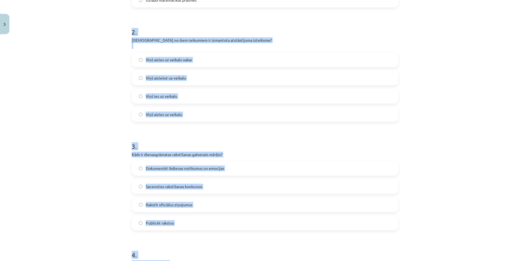
scroll to position [170, 0]
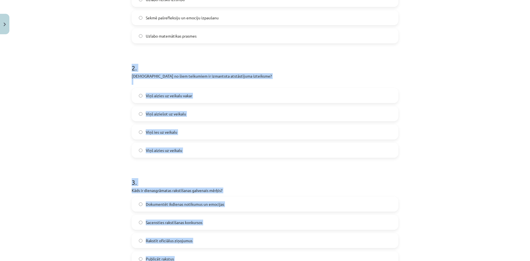
click at [89, 139] on div "Mācību tēma: Latviešu valoda 8. klase 1. ieskaites mācību materiāls #3 2. tēma.…" at bounding box center [265, 130] width 530 height 261
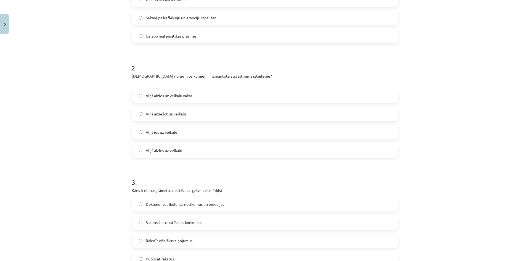
click at [185, 111] on label "Viņš aiziešot uz veikalu" at bounding box center [265, 114] width 266 height 14
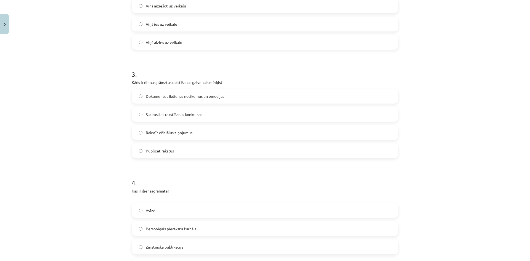
scroll to position [280, 0]
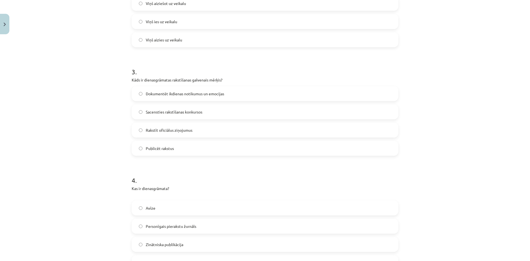
click at [170, 94] on span "Dokumentēt ikdienas notikumus un emocijas" at bounding box center [185, 94] width 78 height 6
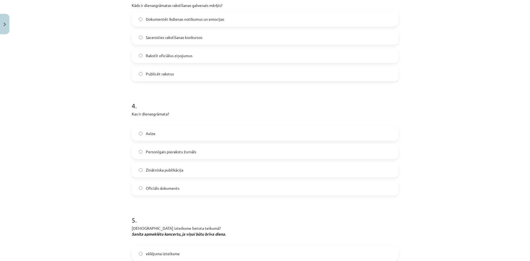
scroll to position [363, 0]
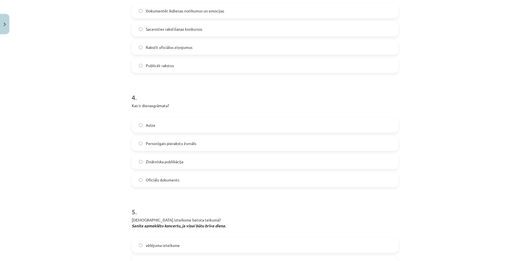
click at [172, 145] on span "Personīgais pierakstu žurnāls" at bounding box center [171, 144] width 51 height 6
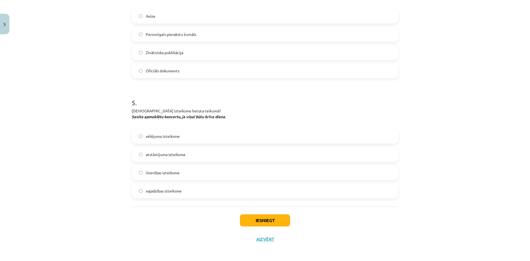
scroll to position [474, 0]
click at [171, 133] on span "vēlējuma izteiksme" at bounding box center [163, 135] width 34 height 6
click at [260, 219] on button "Iesniegt" at bounding box center [265, 219] width 50 height 12
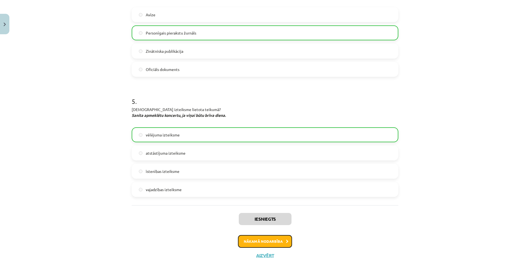
click at [256, 238] on button "Nākamā nodarbība" at bounding box center [265, 241] width 54 height 13
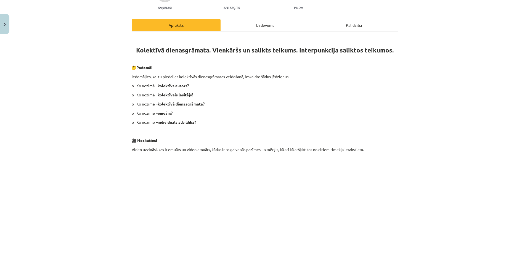
scroll to position [69, 0]
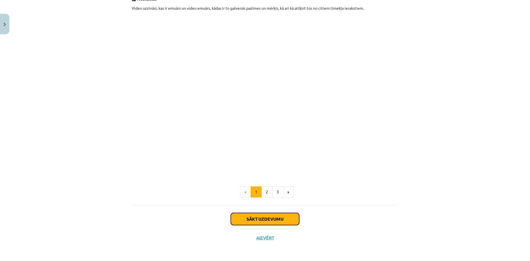
click at [258, 216] on button "Sākt uzdevumu" at bounding box center [265, 219] width 69 height 12
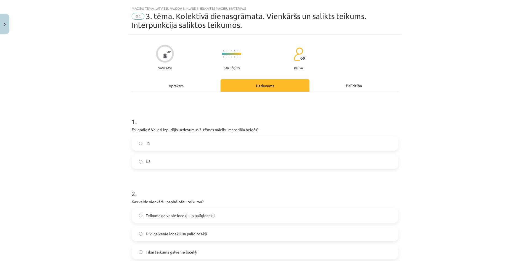
scroll to position [0, 0]
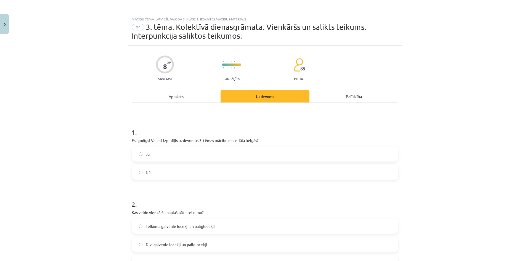
click at [181, 95] on div "Apraksts" at bounding box center [176, 96] width 89 height 12
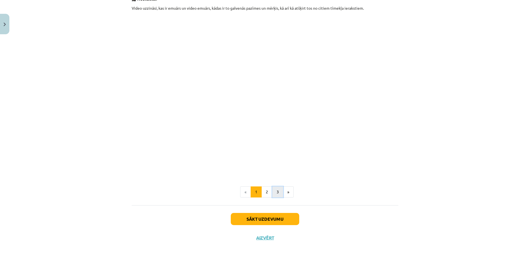
click at [278, 190] on button "3" at bounding box center [277, 191] width 11 height 11
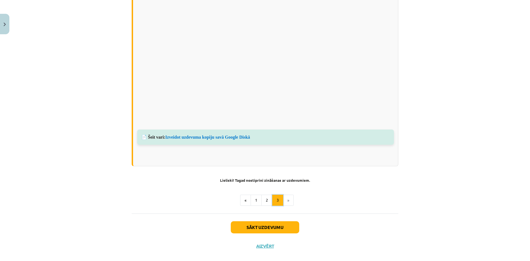
scroll to position [382, 0]
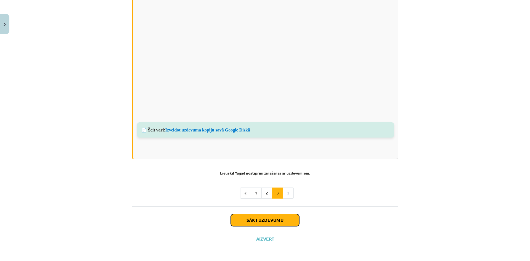
click at [272, 219] on button "Sākt uzdevumu" at bounding box center [265, 220] width 69 height 12
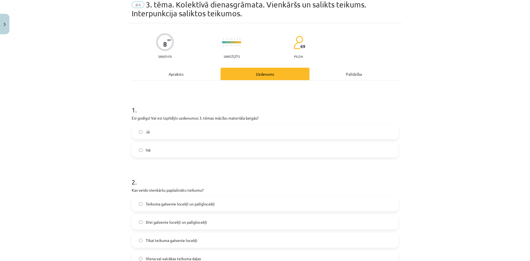
scroll to position [14, 0]
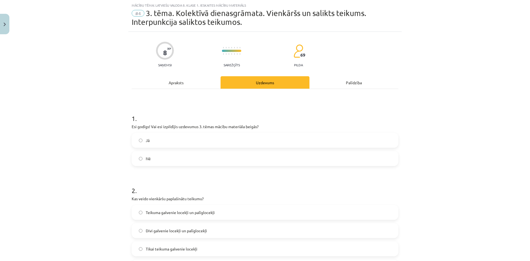
drag, startPoint x: 172, startPoint y: 152, endPoint x: 170, endPoint y: 159, distance: 6.9
click at [172, 154] on label "Nē" at bounding box center [265, 159] width 266 height 14
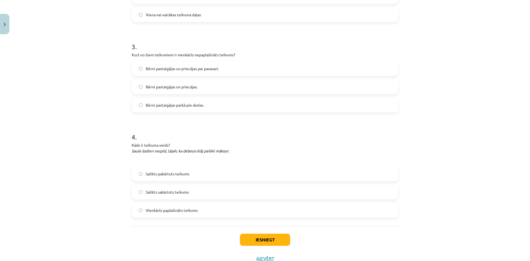
scroll to position [287, 0]
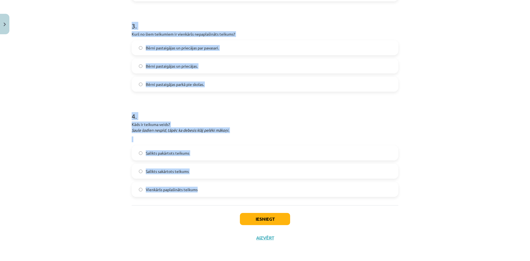
drag, startPoint x: 131, startPoint y: 80, endPoint x: 198, endPoint y: 188, distance: 126.8
click at [198, 188] on form "1 . Esi godīgs! Vai esi izpildījis uzdevumus 3. tēmas mācību materiāla beigās? …" at bounding box center [265, 14] width 267 height 365
copy form "2 . Kas veido vienkāršu paplašinātu teikumu? Teikuma galvenie locekļi un palīgl…"
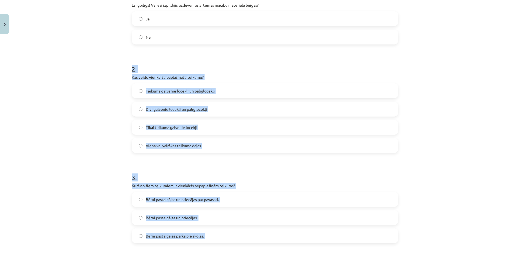
scroll to position [121, 0]
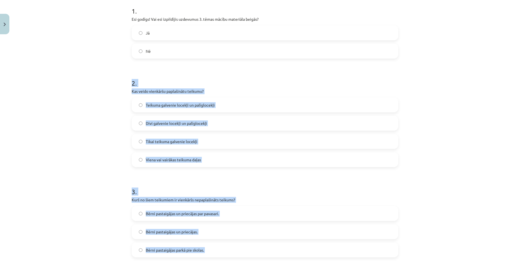
click at [109, 97] on div "Mācību tēma: Latviešu valoda 8. klase 1. ieskaites mācību materiāls #4 3. tēma.…" at bounding box center [265, 130] width 530 height 261
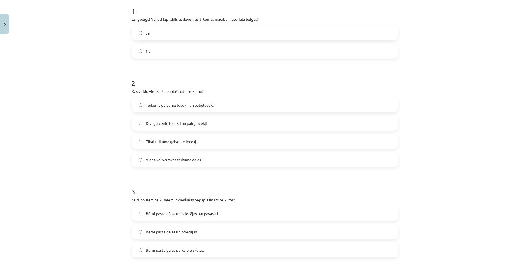
click at [155, 103] on span "Teikuma galvenie locekļi un palīglocekļi" at bounding box center [180, 105] width 69 height 6
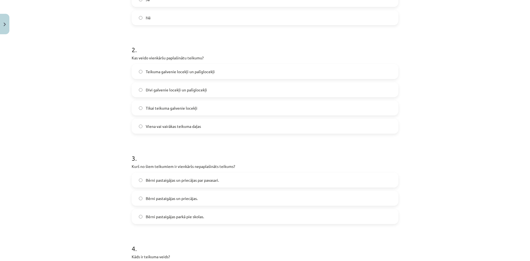
scroll to position [177, 0]
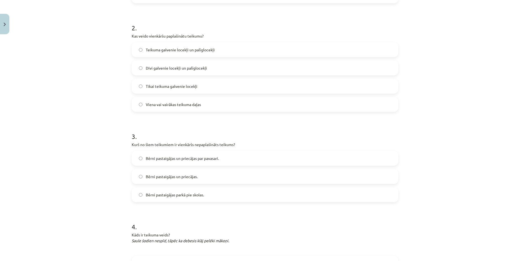
click at [186, 177] on span "Bērni pastaigājas un priecājas." at bounding box center [172, 177] width 52 height 6
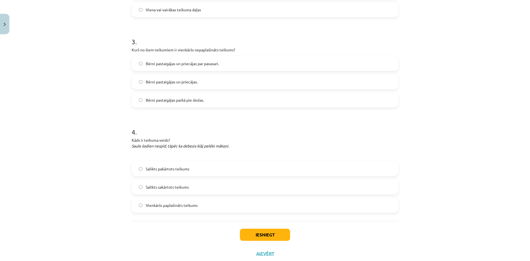
scroll to position [287, 0]
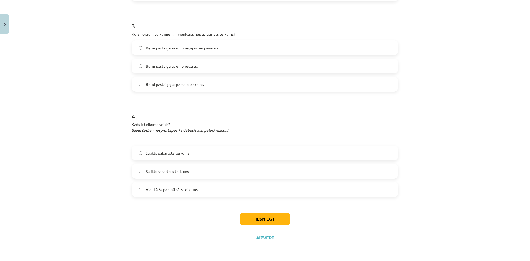
click at [179, 154] on span "Salikts pakārtots teikums" at bounding box center [168, 153] width 44 height 6
click at [255, 216] on button "Iesniegt" at bounding box center [265, 219] width 50 height 12
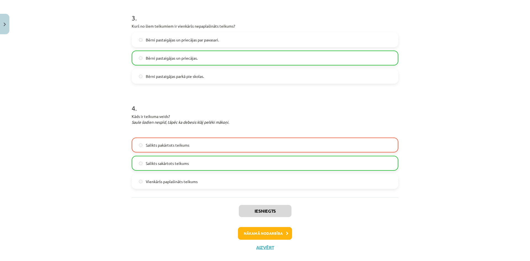
scroll to position [305, 0]
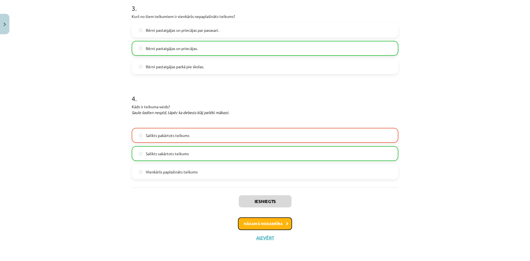
click at [270, 226] on button "Nākamā nodarbība" at bounding box center [265, 223] width 54 height 13
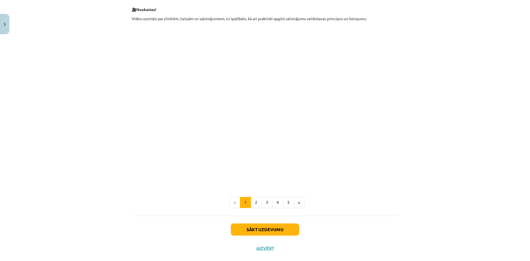
scroll to position [147, 0]
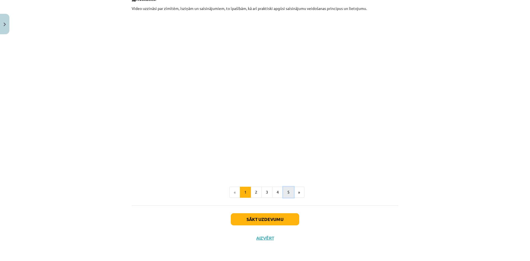
click at [286, 193] on button "5" at bounding box center [288, 192] width 11 height 11
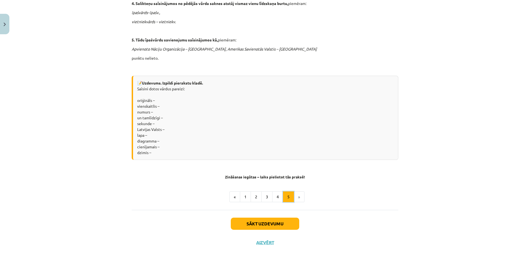
scroll to position [410, 0]
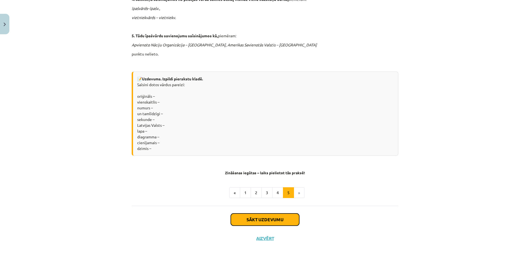
click at [276, 220] on button "Sākt uzdevumu" at bounding box center [265, 220] width 69 height 12
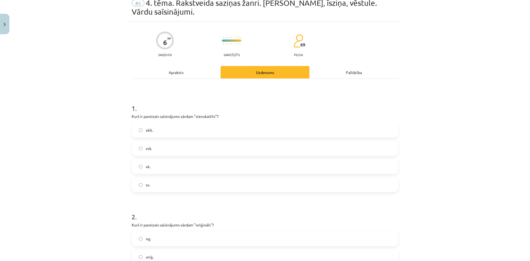
scroll to position [41, 0]
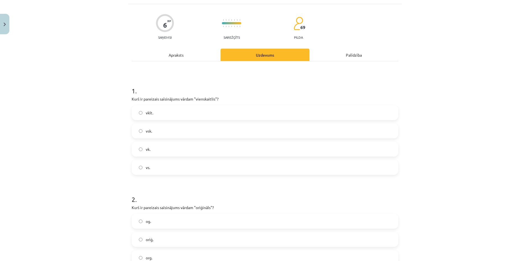
click at [167, 131] on label "vsk." at bounding box center [265, 131] width 266 height 14
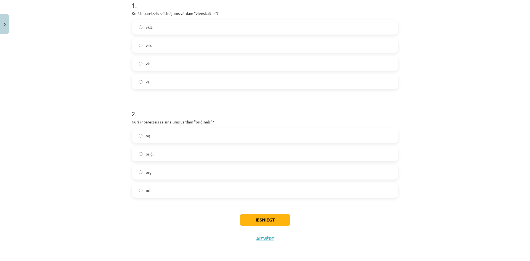
scroll to position [128, 0]
click at [165, 135] on label "og." at bounding box center [265, 135] width 266 height 14
click at [274, 220] on button "Iesniegt" at bounding box center [265, 219] width 50 height 12
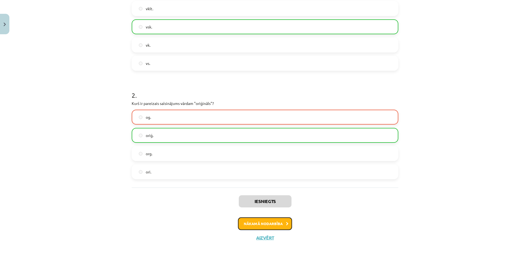
click at [278, 223] on button "Nākamā nodarbība" at bounding box center [265, 223] width 54 height 13
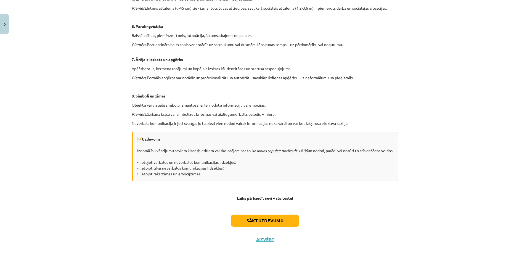
scroll to position [330, 0]
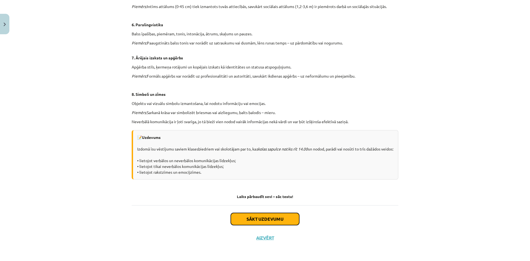
click at [268, 219] on button "Sākt uzdevumu" at bounding box center [265, 219] width 69 height 12
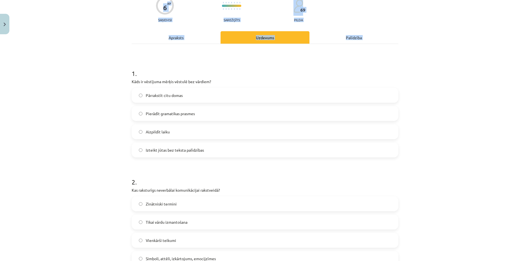
scroll to position [128, 0]
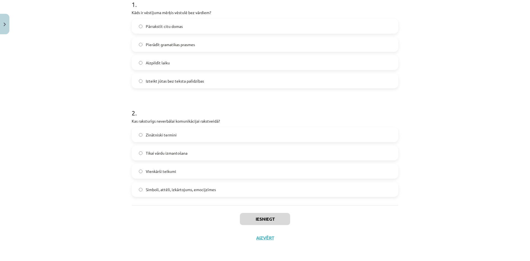
drag, startPoint x: 131, startPoint y: 117, endPoint x: 227, endPoint y: 196, distance: 124.9
click at [227, 196] on form "1 . Kāds ir vēstījuma mērķis vēstulē bez vārdiem? Pārrakstīt citu domas  Pierād…" at bounding box center [265, 94] width 267 height 206
copy form "1 . Kāds ir vēstījuma mērķis vēstulē bez vārdiem? Pārrakstīt citu domas  Pierād…"
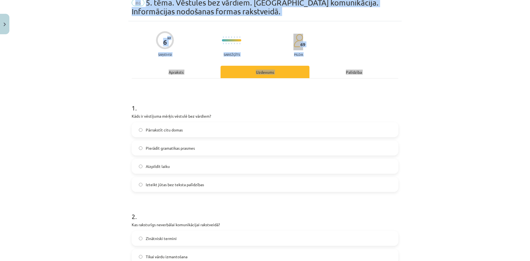
scroll to position [0, 0]
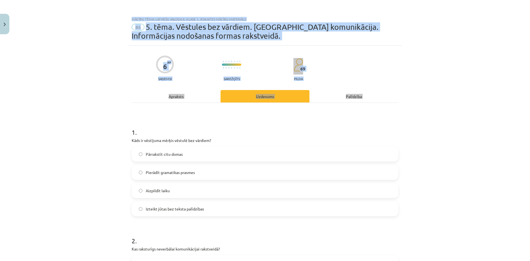
click at [107, 179] on div "Mācību tēma: Latviešu valoda 8. klase 1. ieskaites mācību materiāls #6 5. tēma.…" at bounding box center [265, 130] width 530 height 261
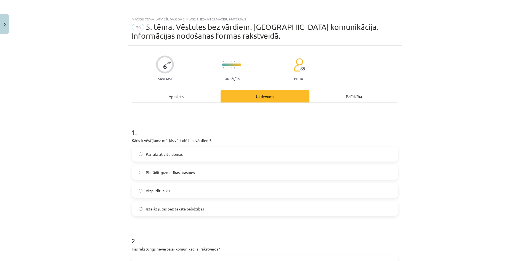
click at [177, 214] on label "Izteikt jūtas bez teksta palīdzības" at bounding box center [265, 209] width 266 height 14
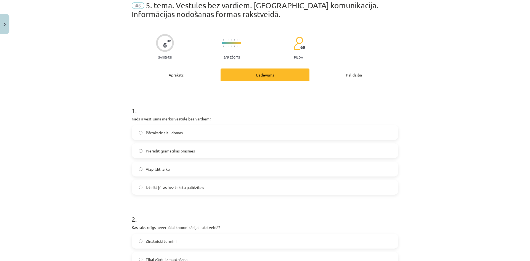
scroll to position [128, 0]
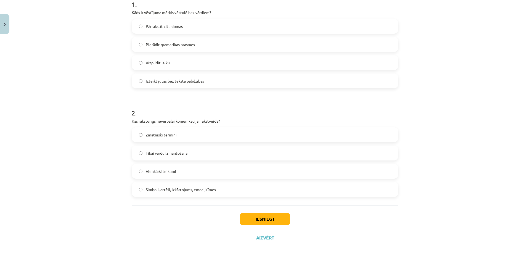
click at [172, 191] on span "Simboli, attēli, izkārtojums, emocijzīmes" at bounding box center [181, 190] width 70 height 6
click at [270, 217] on button "Iesniegt" at bounding box center [265, 219] width 50 height 12
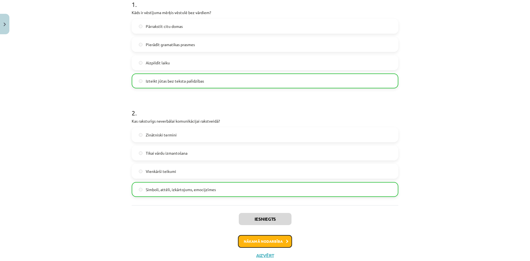
click at [277, 243] on button "Nākamā nodarbība" at bounding box center [265, 241] width 54 height 13
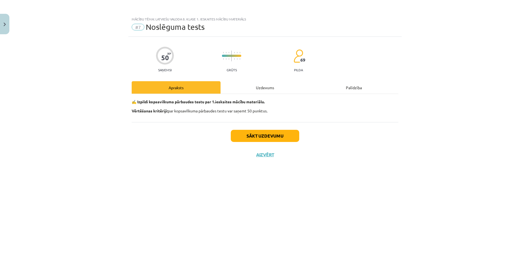
scroll to position [0, 0]
click at [265, 133] on button "Sākt uzdevumu" at bounding box center [265, 136] width 69 height 12
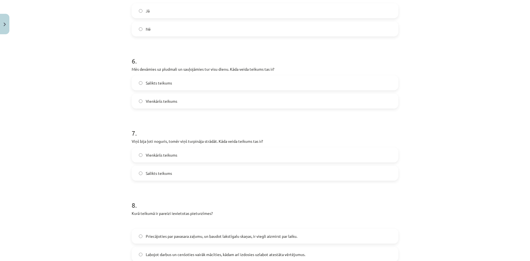
scroll to position [678, 0]
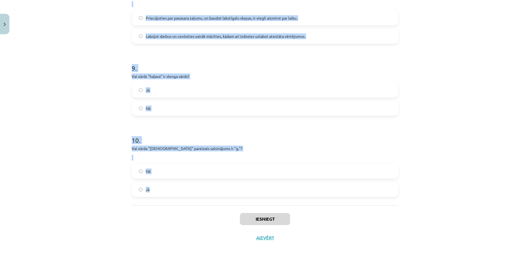
drag, startPoint x: 130, startPoint y: 97, endPoint x: 244, endPoint y: 191, distance: 147.5
copy form "4 . Lor ipsumdo si ame consecte, adipisc elitseddoe te incidi, utla etdolo magn…"
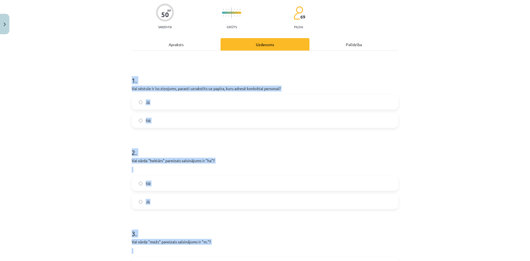
scroll to position [42, 0]
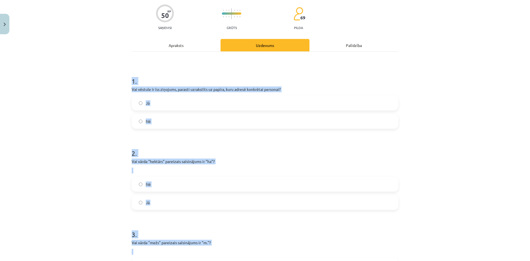
click at [169, 104] on label "Jā" at bounding box center [265, 103] width 266 height 14
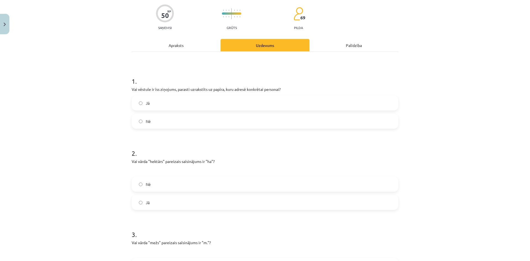
click at [174, 206] on label "Jā" at bounding box center [265, 203] width 266 height 14
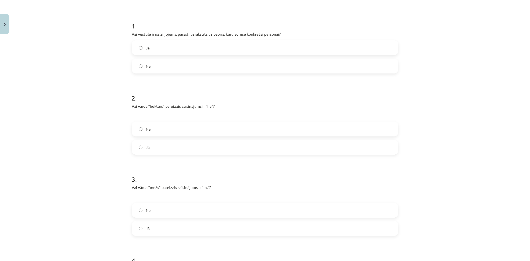
click at [177, 227] on label "Jā" at bounding box center [265, 229] width 266 height 14
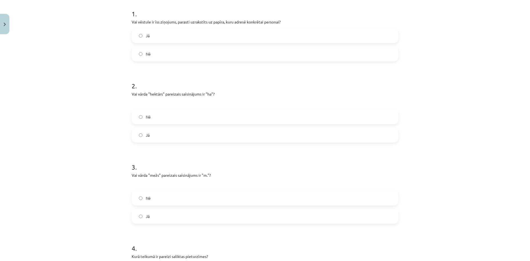
scroll to position [263, 0]
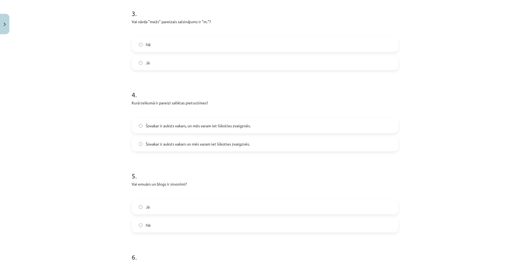
click at [186, 127] on span "Šovakar ir auksts vakars, un mēs varam iet lūkoties zvaigznēs." at bounding box center [198, 126] width 105 height 6
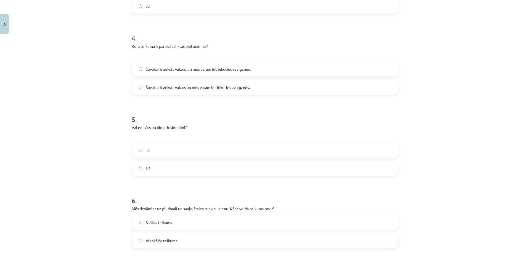
scroll to position [346, 0]
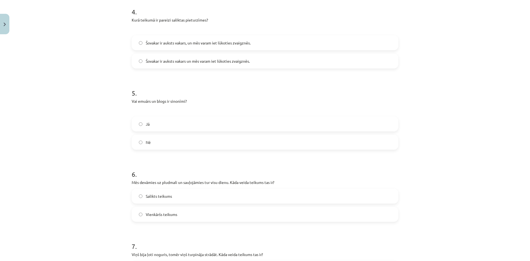
click at [157, 120] on label "Jā" at bounding box center [265, 124] width 266 height 14
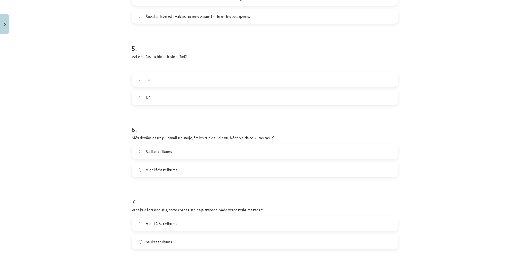
scroll to position [401, 0]
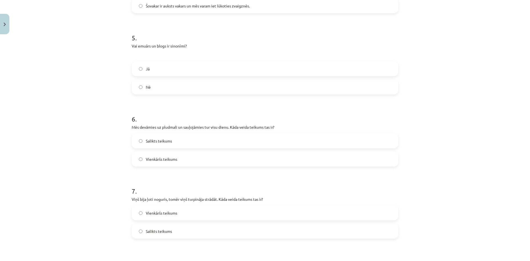
click at [161, 143] on span "Salikts teikums" at bounding box center [159, 141] width 26 height 6
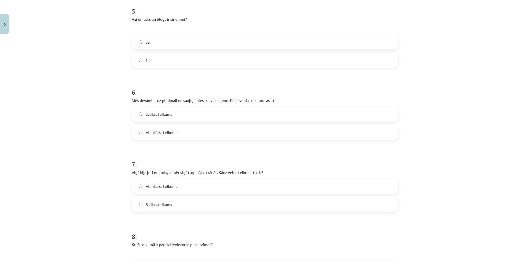
scroll to position [457, 0]
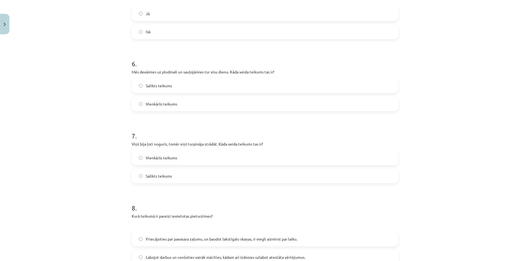
click at [175, 181] on label "Salikts teikums" at bounding box center [265, 176] width 266 height 14
click at [164, 99] on label "Vienkāršs teikums" at bounding box center [265, 104] width 266 height 14
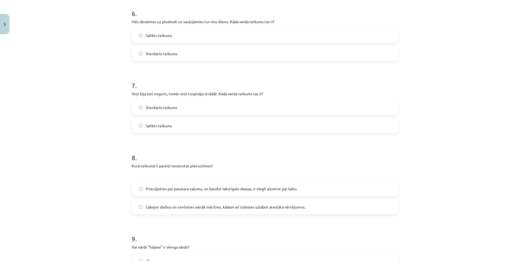
scroll to position [512, 0]
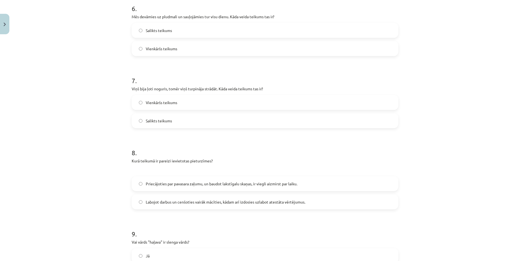
click at [177, 206] on label "Labojot darbus un cenšoties vairāk mācīties, kādam arī izdosies uzlabot atestāt…" at bounding box center [265, 202] width 266 height 14
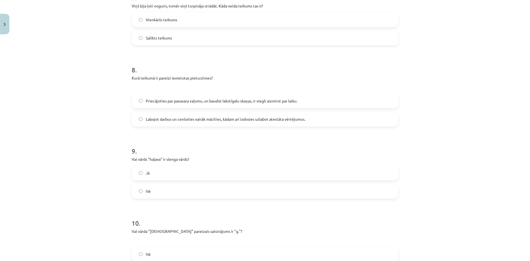
click at [160, 175] on label "Jā" at bounding box center [265, 173] width 266 height 14
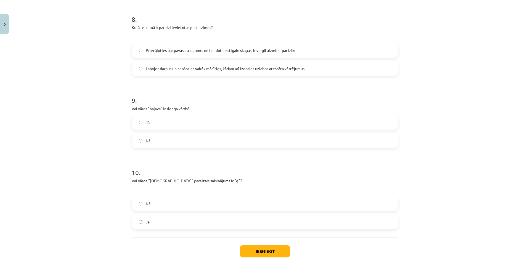
scroll to position [650, 0]
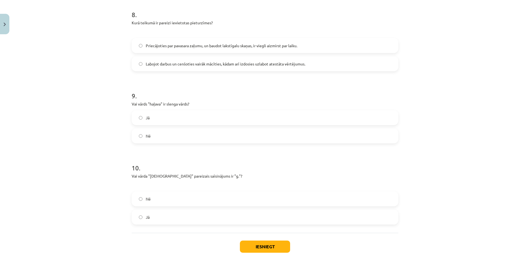
click at [162, 220] on label "Jā" at bounding box center [265, 217] width 266 height 14
click at [268, 246] on button "Iesniegt" at bounding box center [265, 247] width 50 height 12
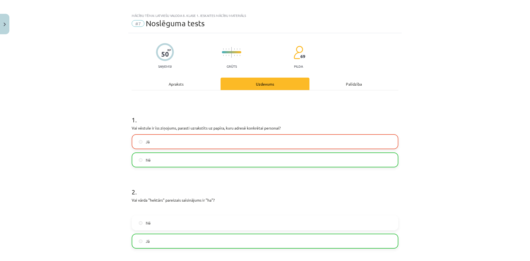
scroll to position [0, 0]
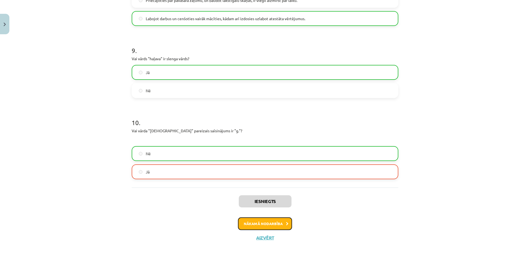
click at [286, 224] on icon at bounding box center [287, 224] width 2 height 4
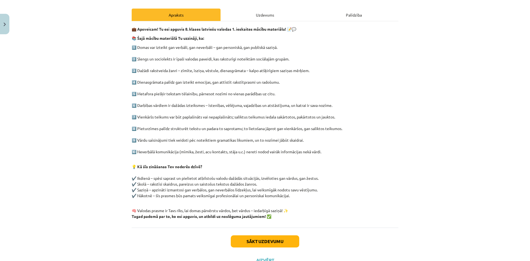
scroll to position [95, 0]
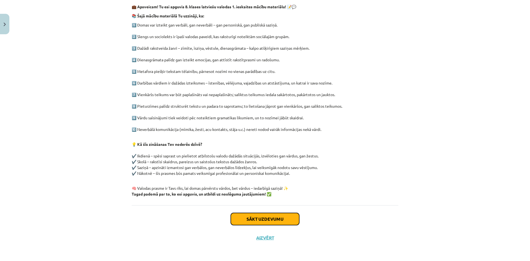
click at [272, 218] on button "Sākt uzdevumu" at bounding box center [265, 219] width 69 height 12
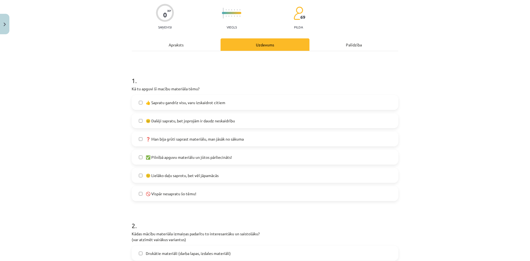
scroll to position [14, 0]
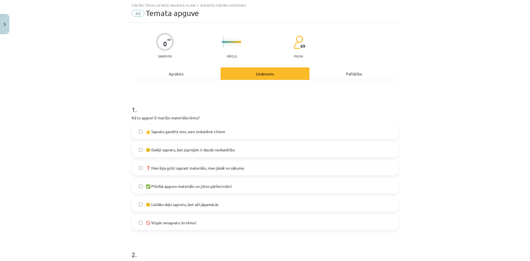
click at [191, 154] on label "😐 Dalēji sapratu, bet joprojām ir daudz neskaidrību" at bounding box center [265, 150] width 266 height 14
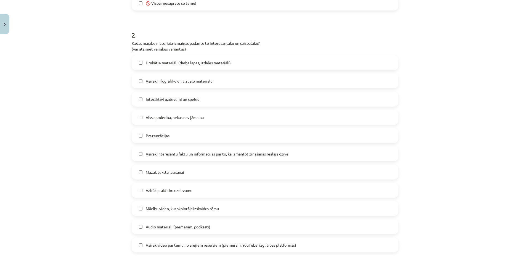
scroll to position [235, 0]
click at [170, 174] on label "Mazāk teksta lasīšanai" at bounding box center [265, 171] width 266 height 14
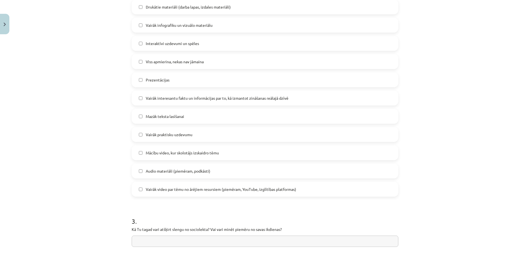
scroll to position [290, 0]
click at [188, 97] on span "Vairāk interesantu faktu un informācijas par to, kā izmantot zināšanas reālajā …" at bounding box center [217, 97] width 143 height 6
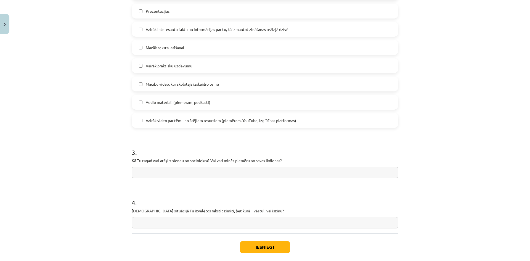
scroll to position [373, 0]
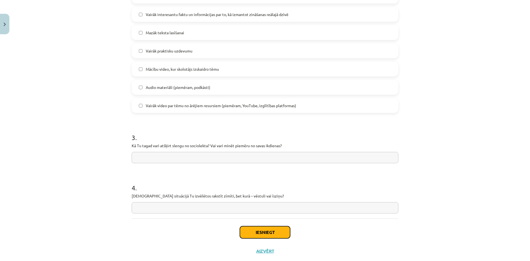
click at [267, 232] on button "Iesniegt" at bounding box center [265, 232] width 50 height 12
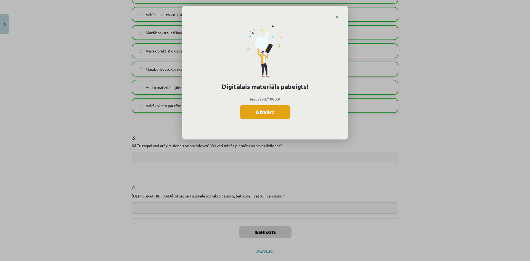
click at [260, 115] on button "Aizvērt" at bounding box center [265, 112] width 51 height 14
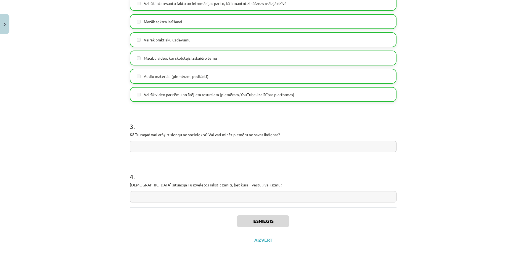
scroll to position [386, 0]
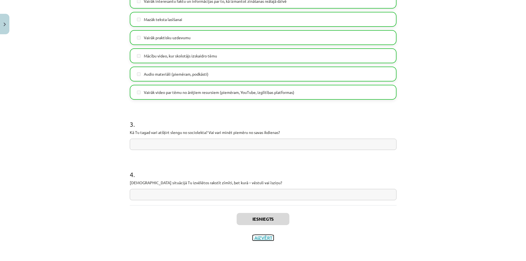
click at [262, 238] on button "Aizvērt" at bounding box center [263, 238] width 21 height 6
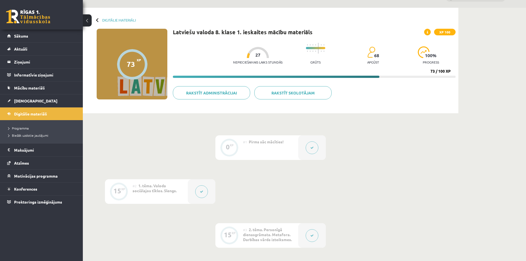
scroll to position [0, 0]
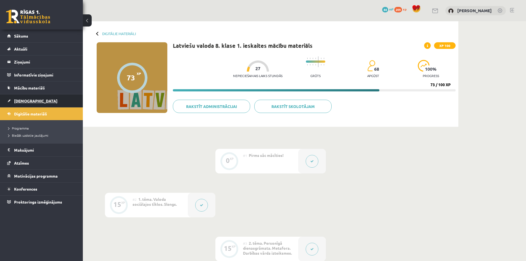
click at [32, 99] on link "[DEMOGRAPHIC_DATA]" at bounding box center [41, 100] width 69 height 13
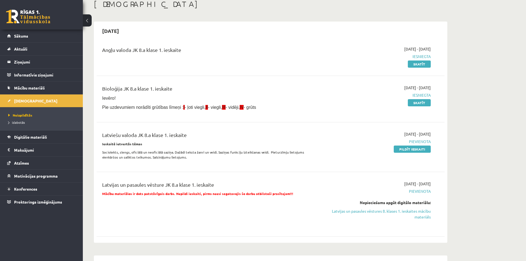
scroll to position [55, 0]
